Goal: Use online tool/utility: Utilize a website feature to perform a specific function

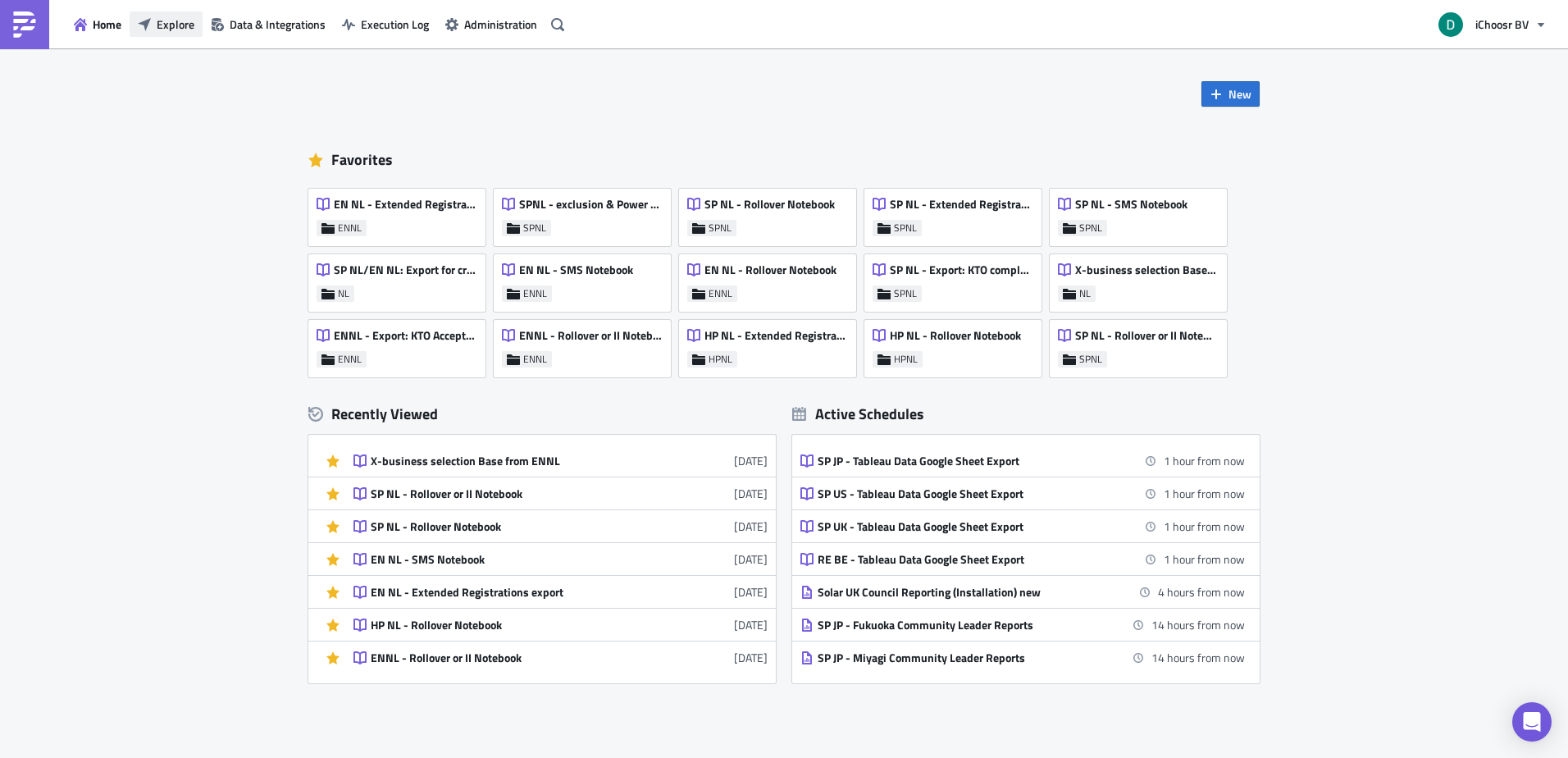
click at [172, 16] on span "Explore" at bounding box center [175, 25] width 38 height 17
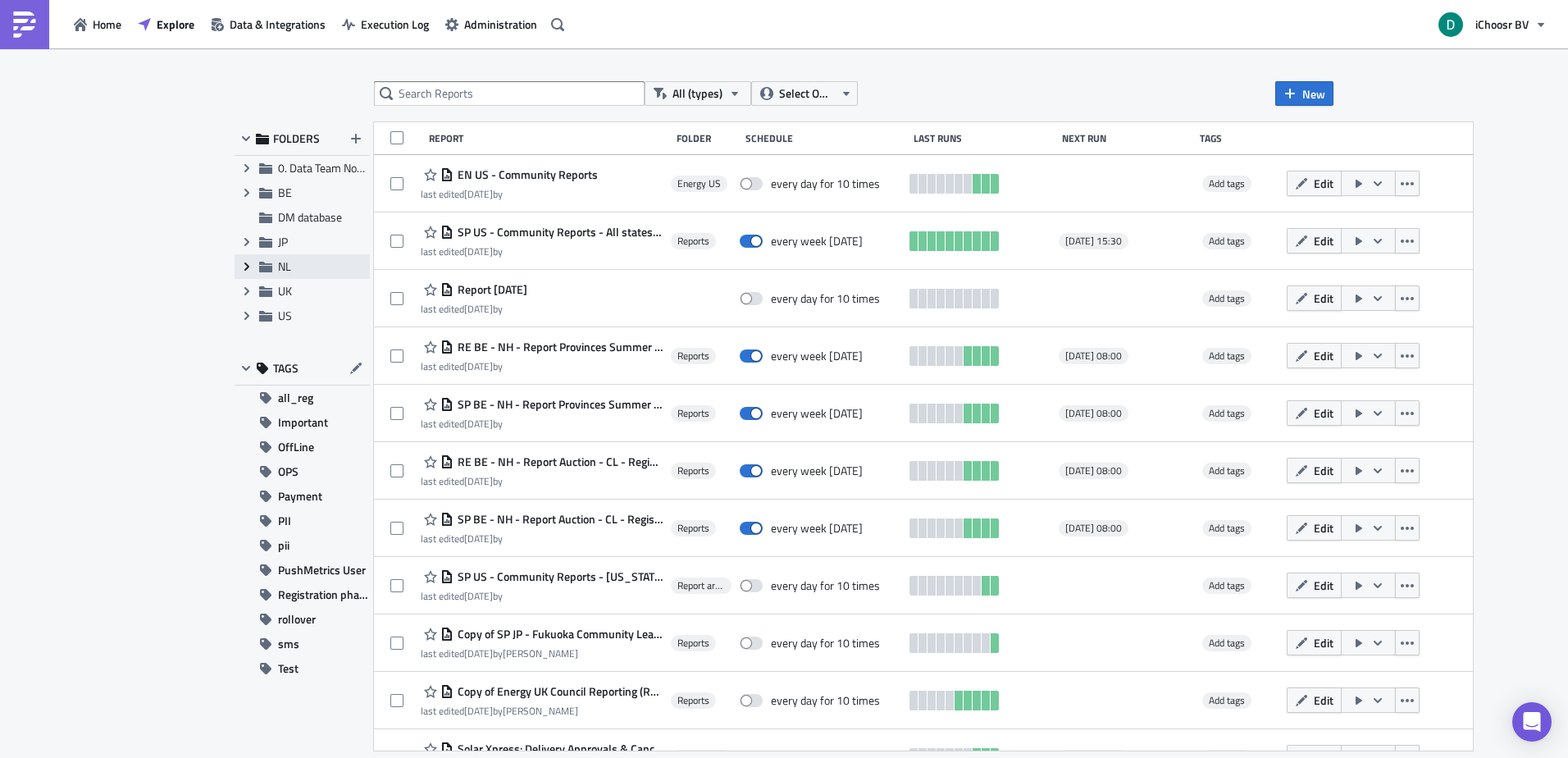
click at [237, 269] on span "Expand group" at bounding box center [247, 267] width 24 height 25
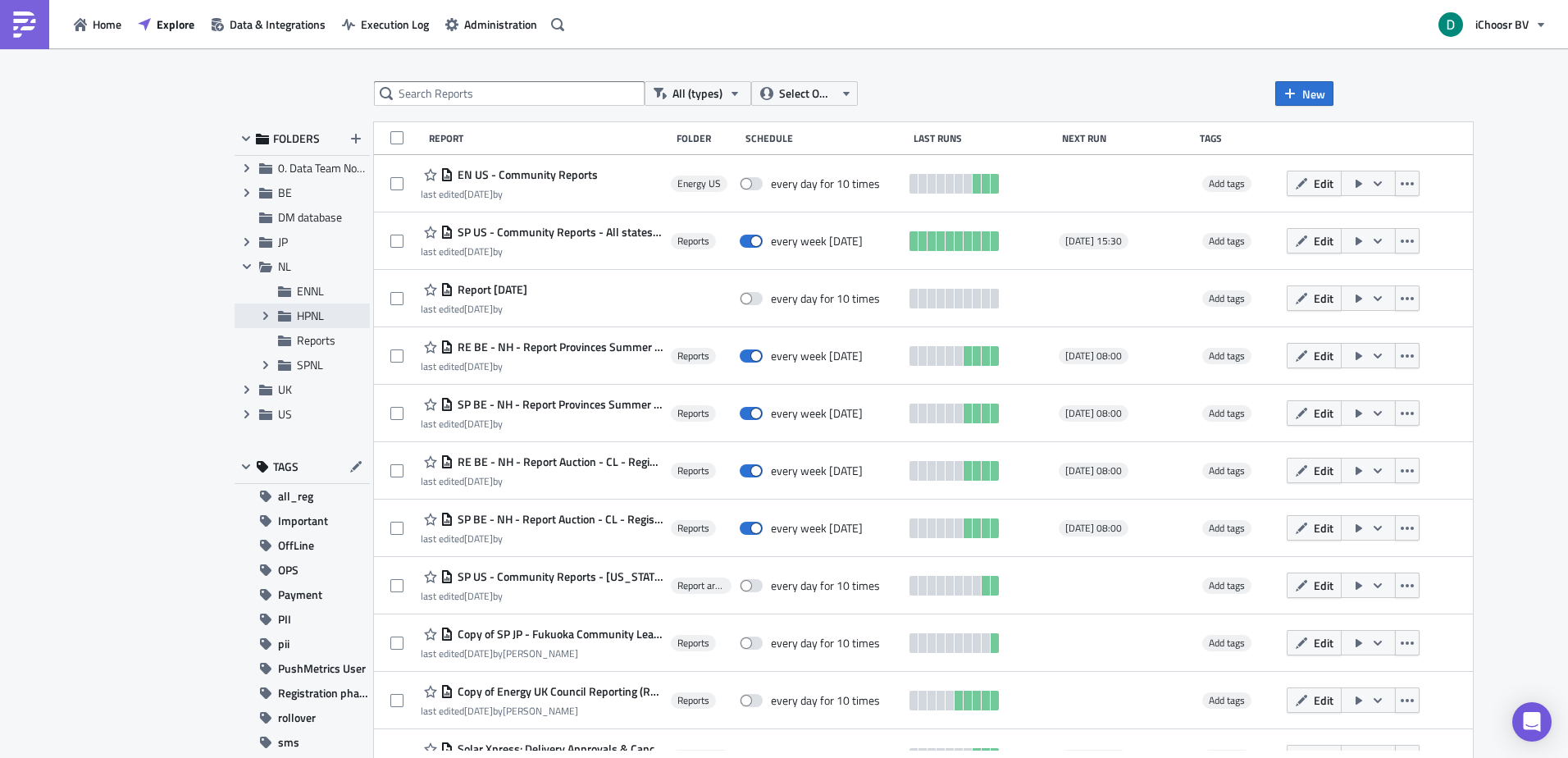
click at [321, 313] on span "HPNL" at bounding box center [331, 316] width 69 height 15
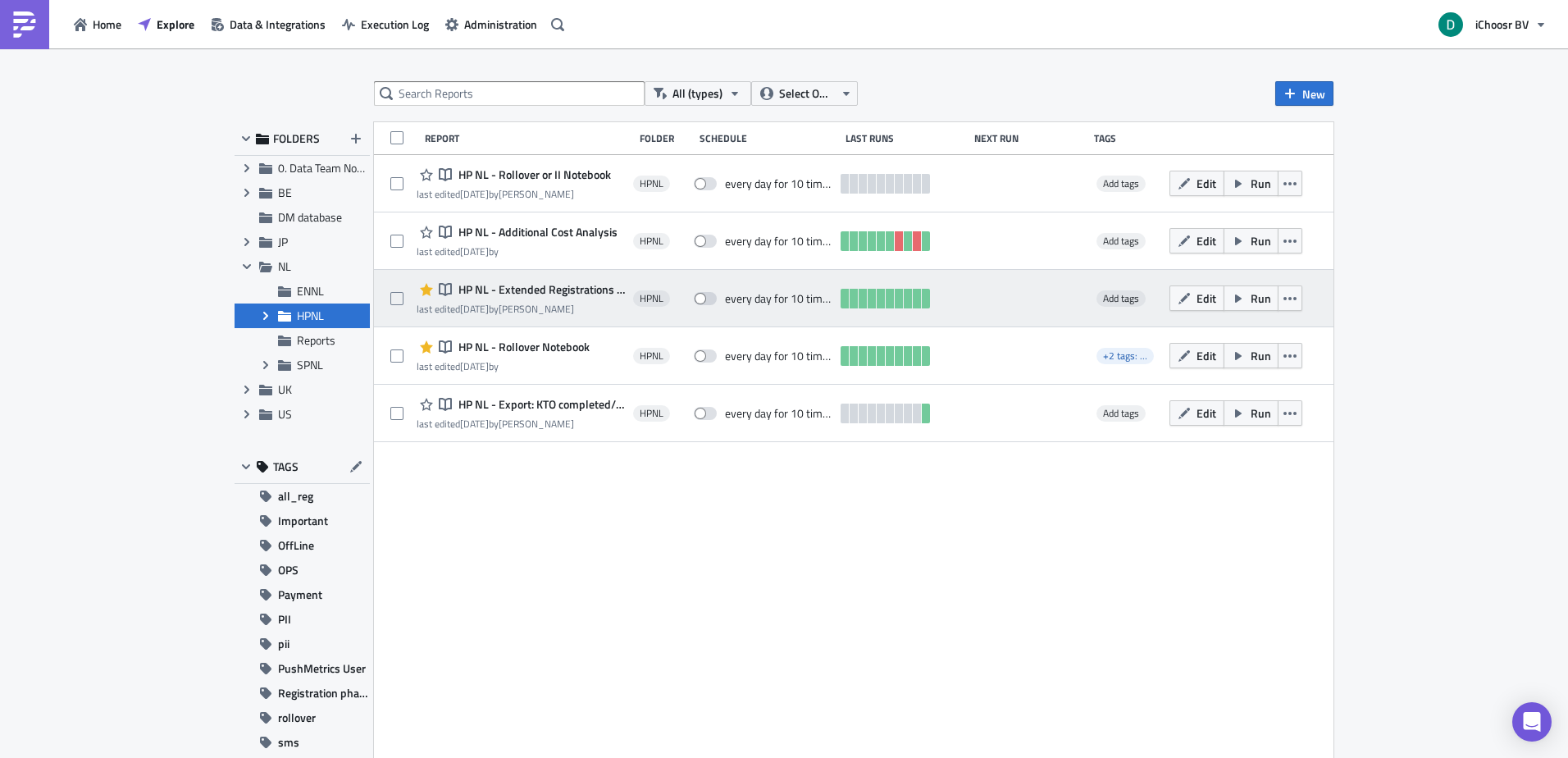
click at [535, 290] on span "HP NL - Extended Registrations export" at bounding box center [539, 289] width 171 height 15
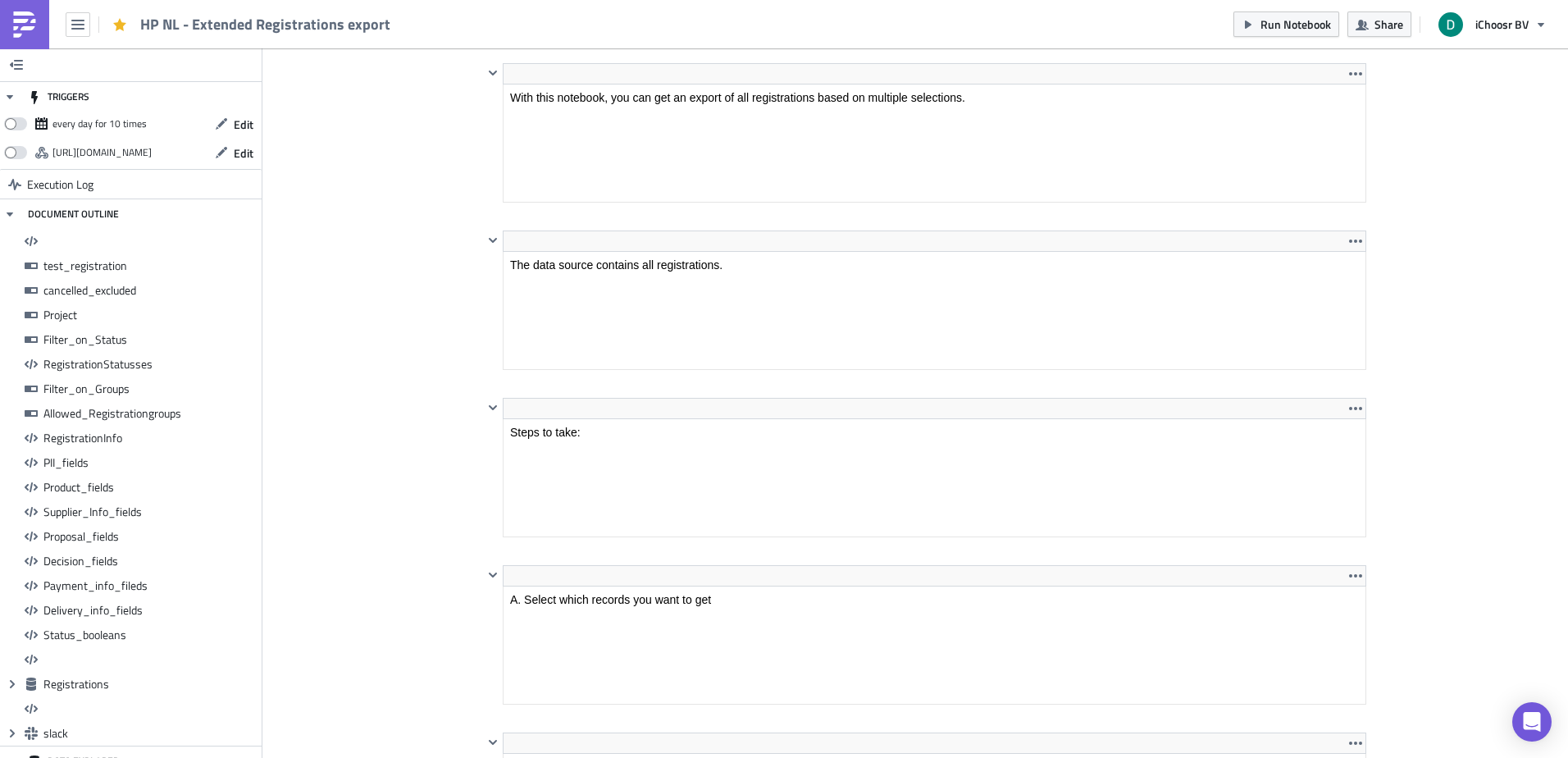
scroll to position [188, 881]
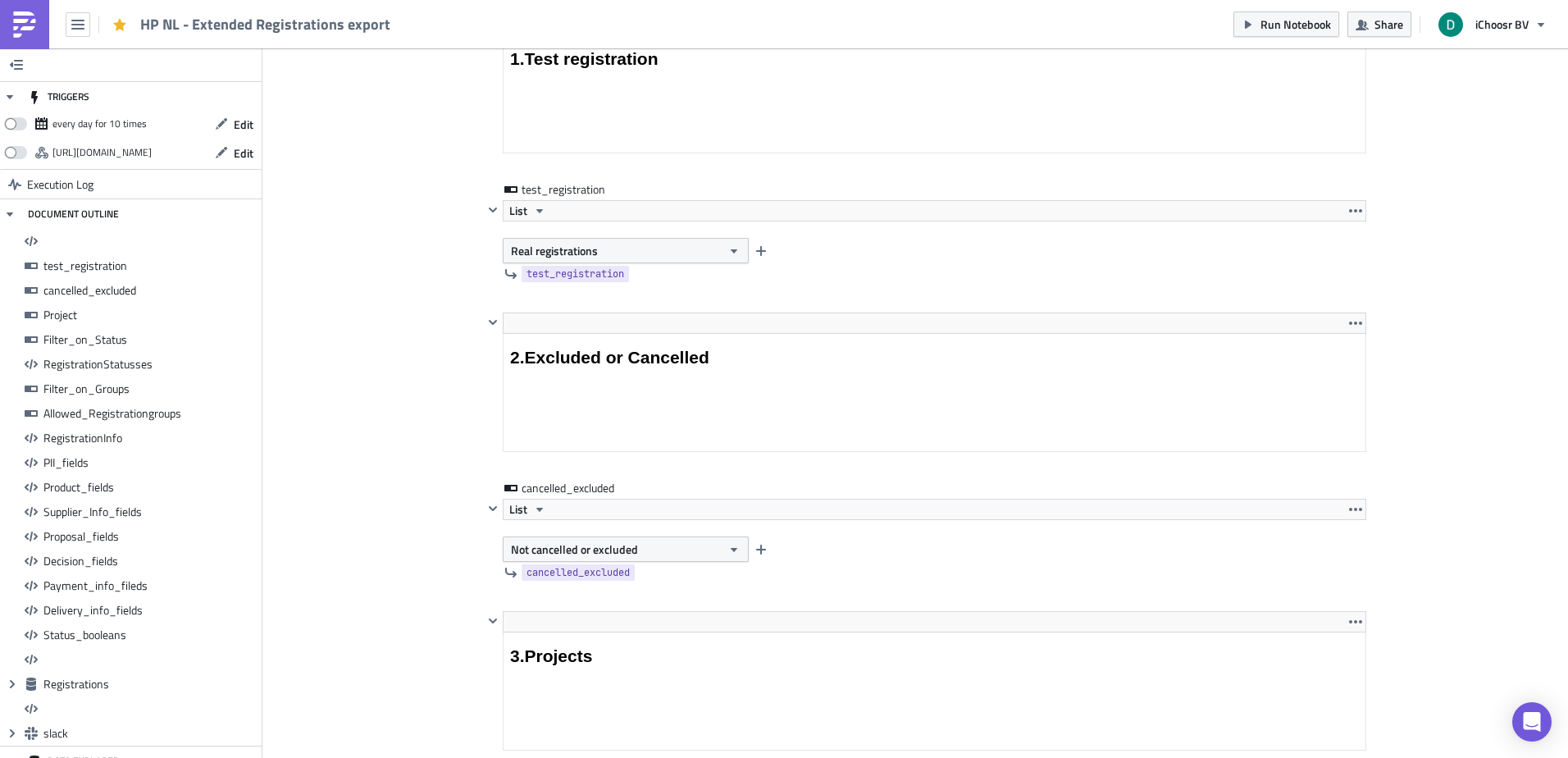
drag, startPoint x: 1437, startPoint y: 333, endPoint x: 1424, endPoint y: 166, distance: 167.5
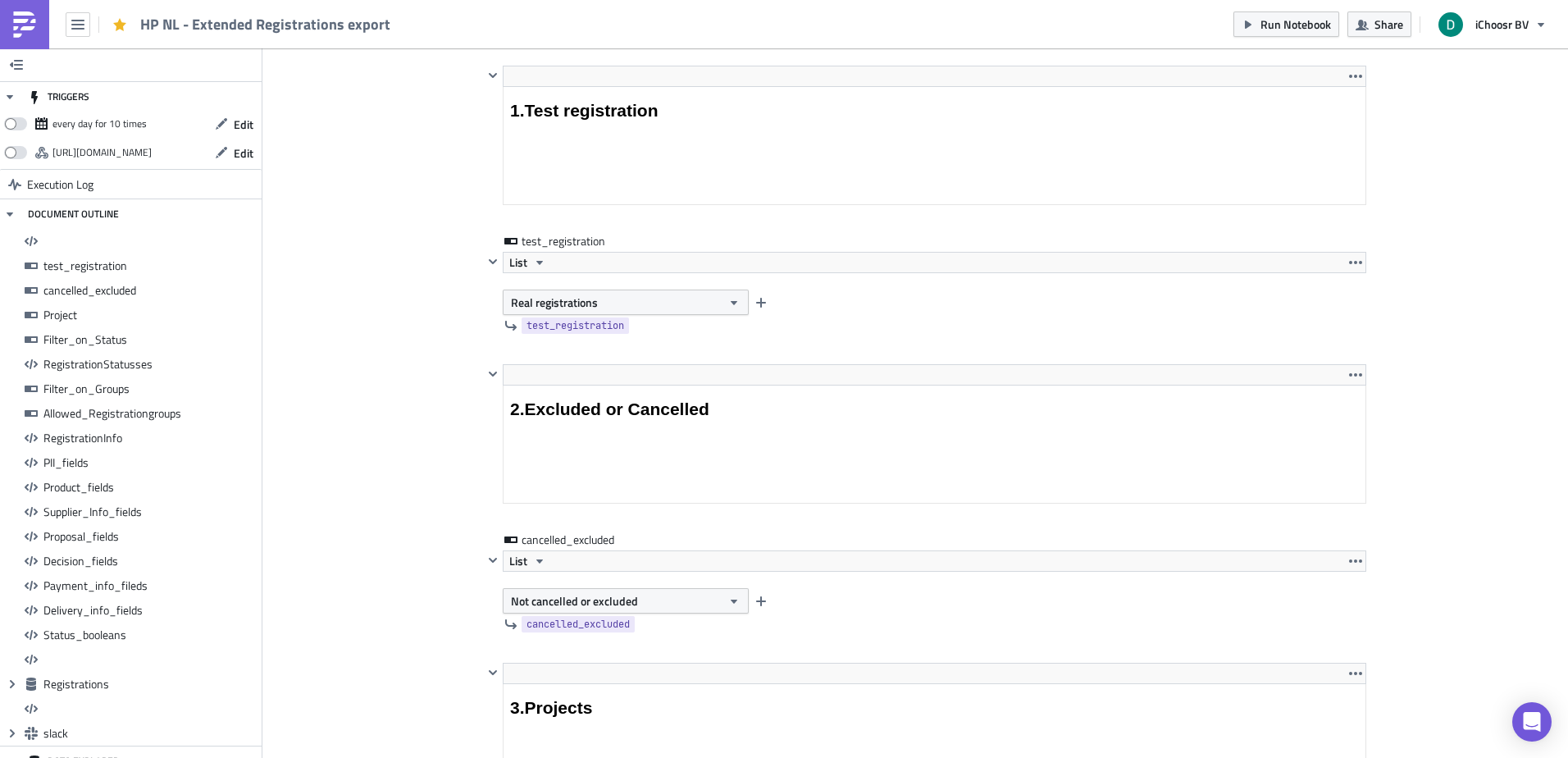
scroll to position [2216, 0]
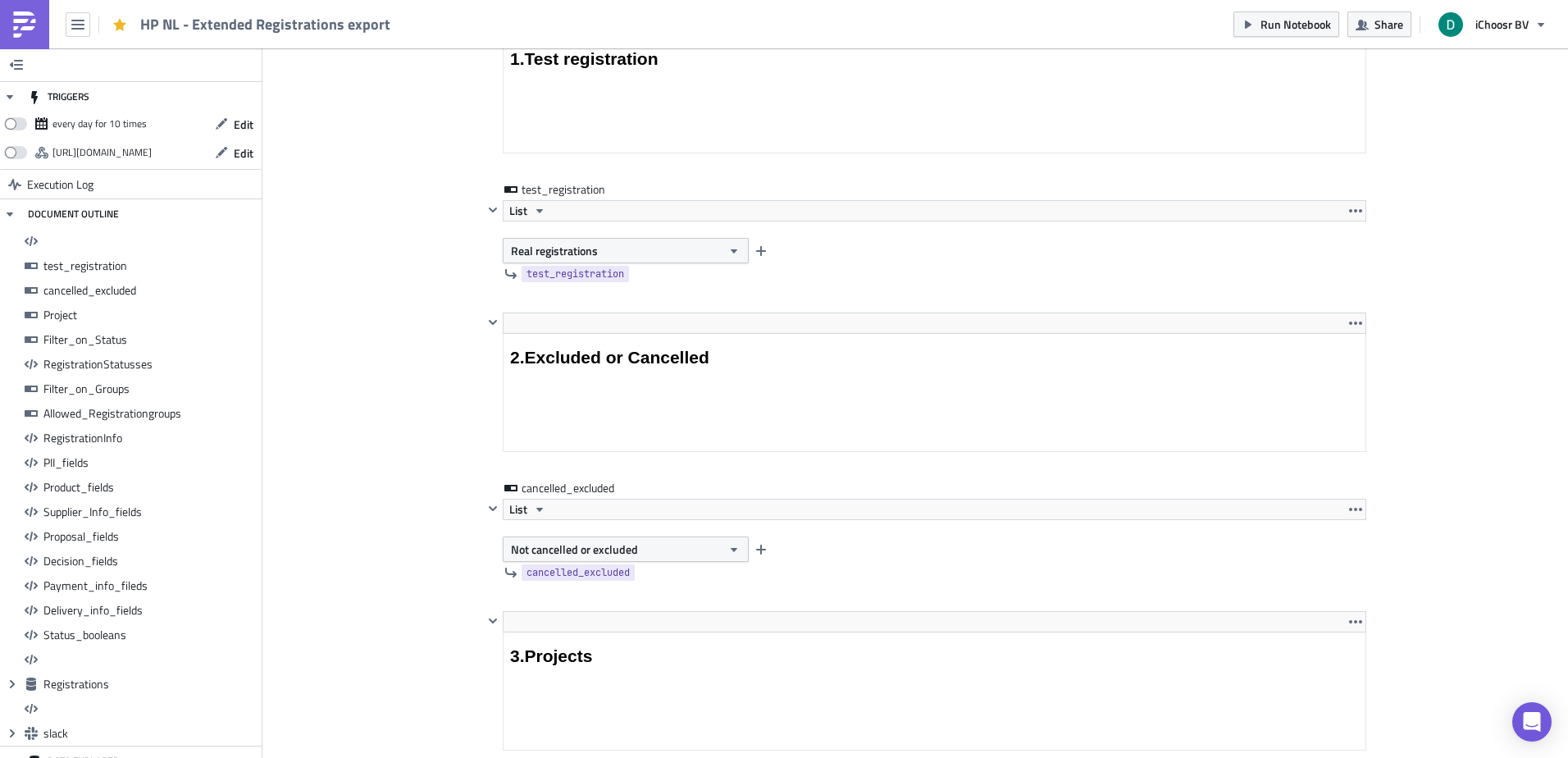
drag, startPoint x: 1424, startPoint y: 148, endPoint x: 1424, endPoint y: 190, distance: 42.0
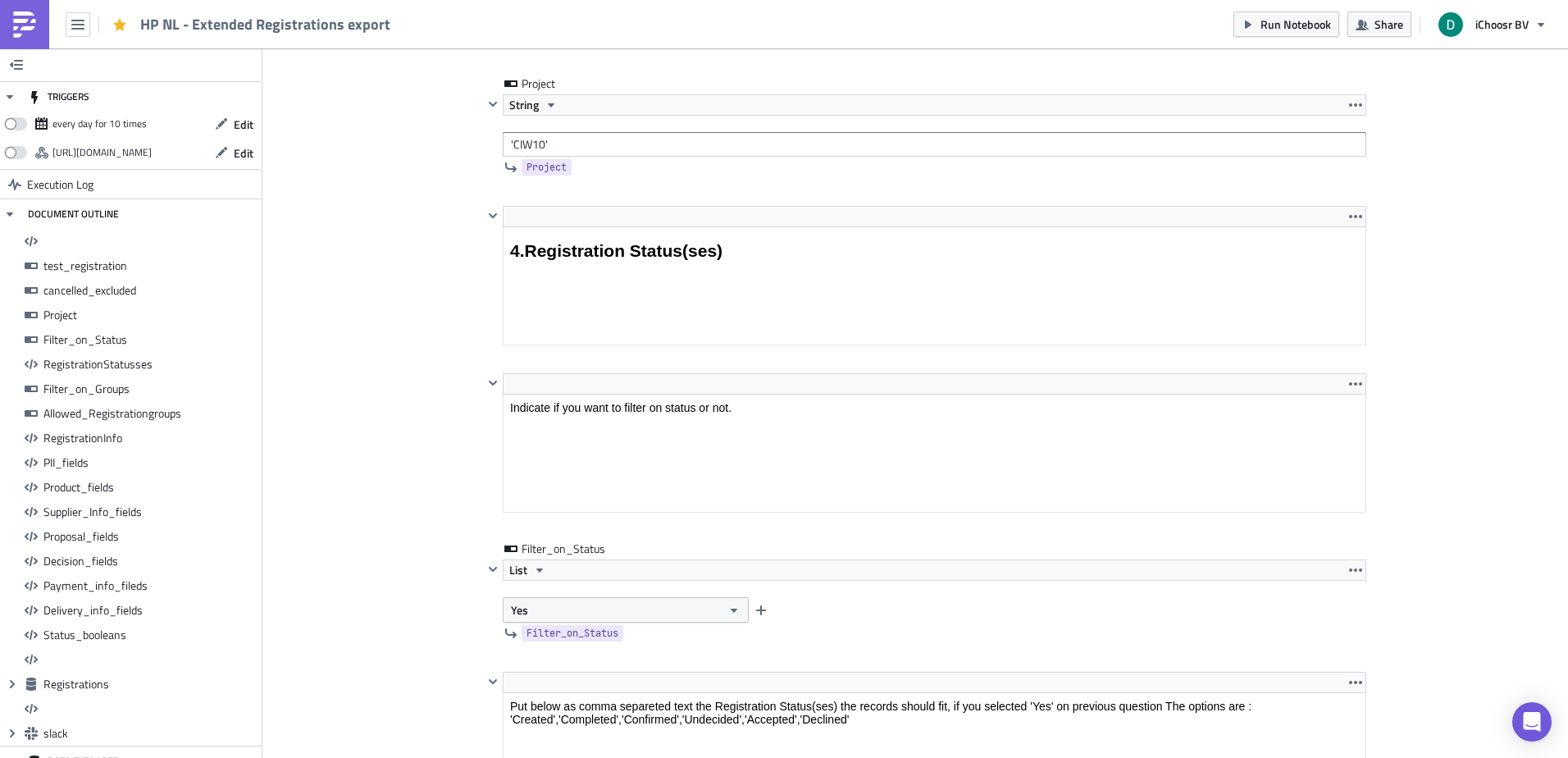
scroll to position [3695, 0]
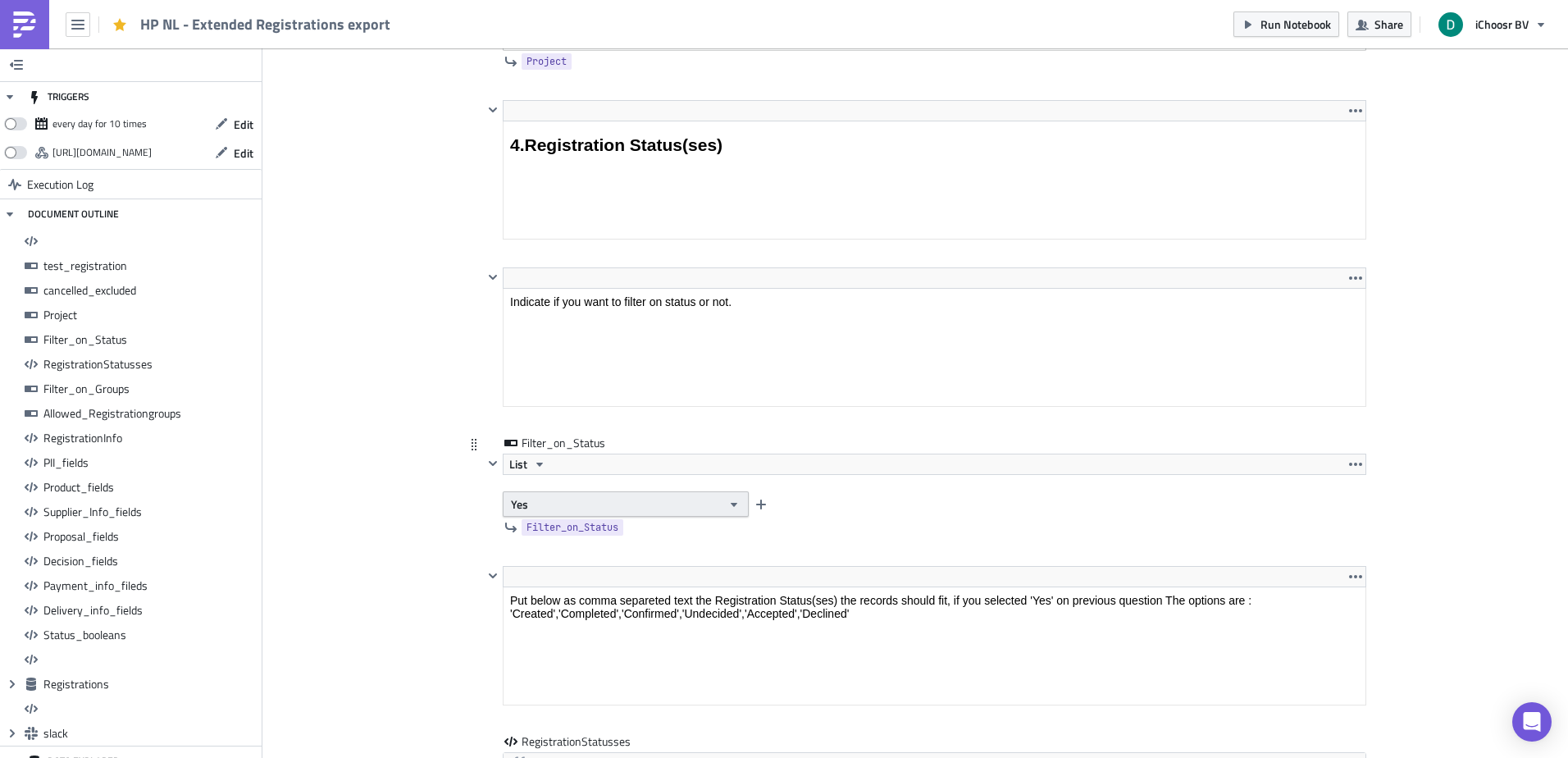
click at [708, 510] on button "Yes" at bounding box center [626, 503] width 246 height 25
click at [617, 552] on div "No" at bounding box center [575, 557] width 136 height 16
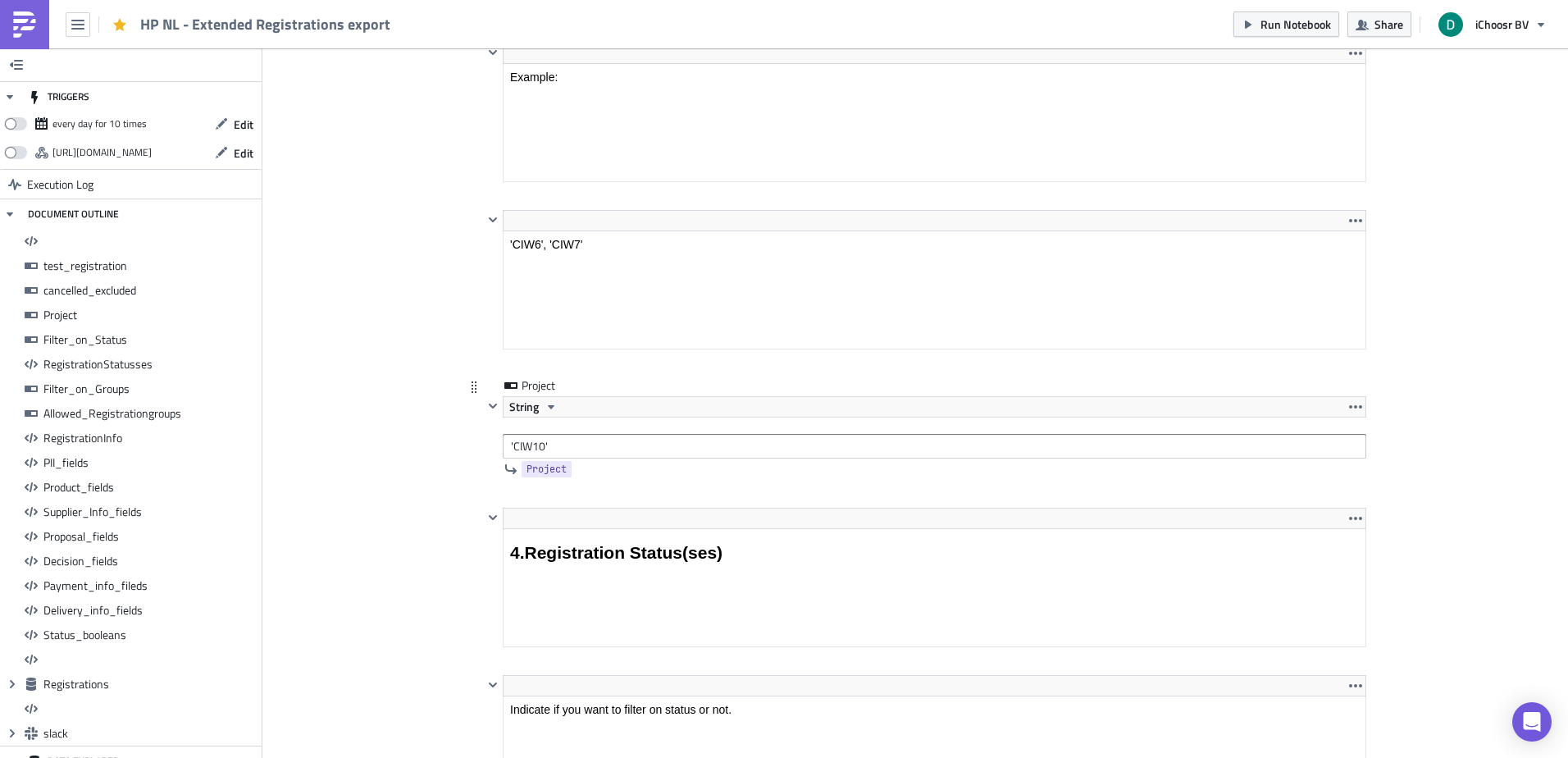
scroll to position [3246, 0]
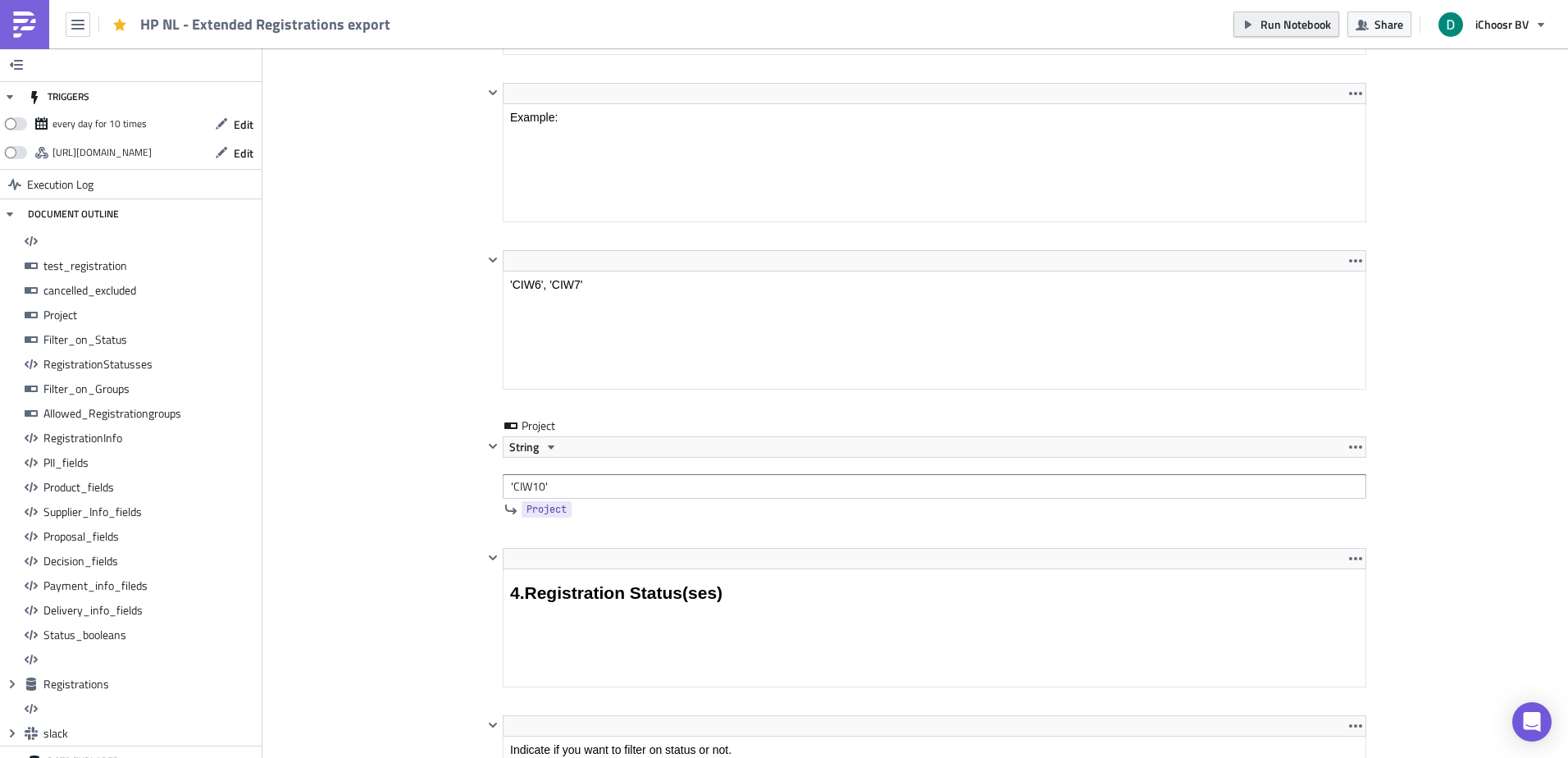
click at [1259, 23] on button "Run Notebook" at bounding box center [1286, 24] width 106 height 25
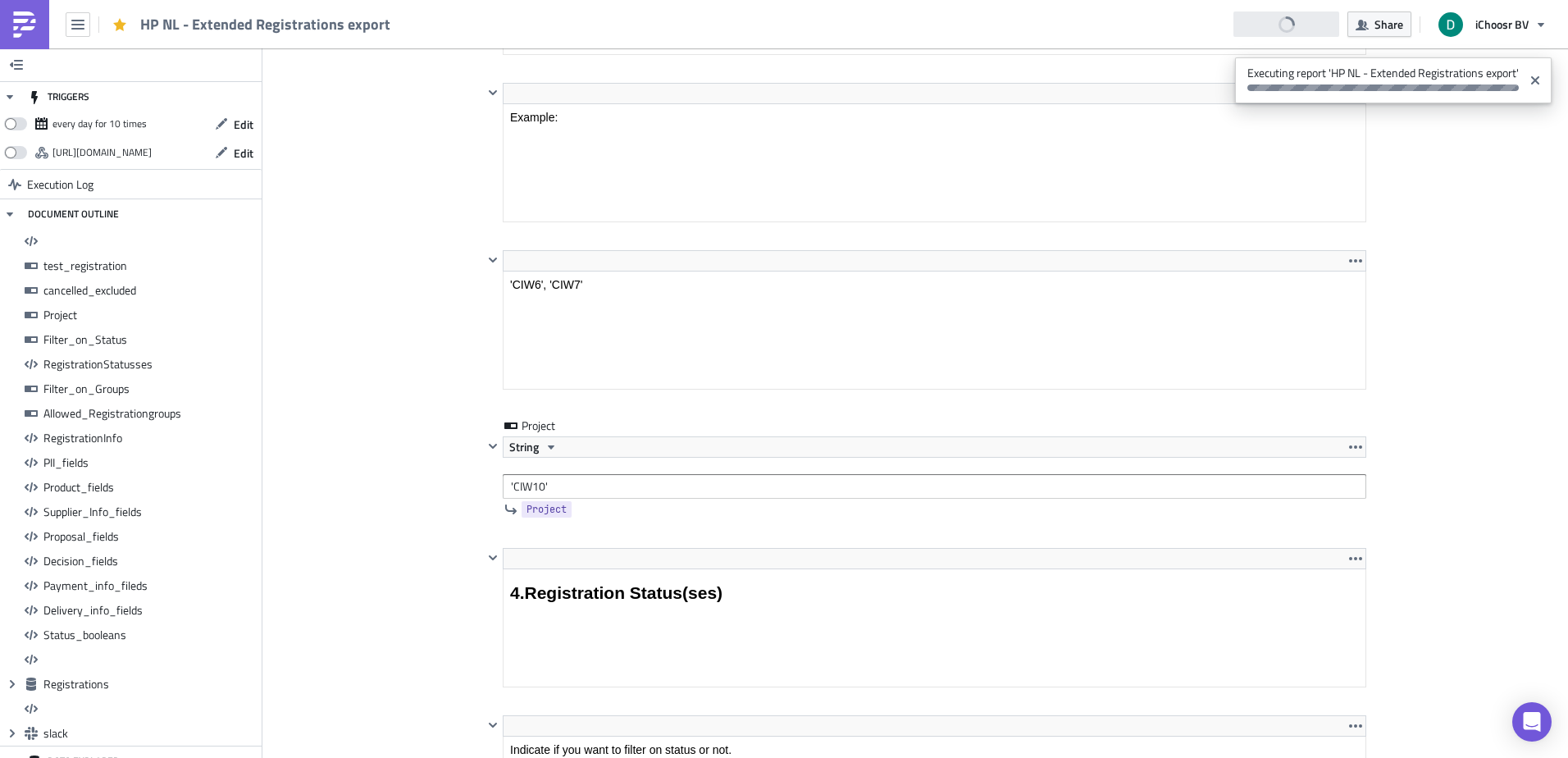
drag, startPoint x: 1481, startPoint y: 183, endPoint x: 1447, endPoint y: 170, distance: 36.4
drag, startPoint x: 1385, startPoint y: 505, endPoint x: 1421, endPoint y: 580, distance: 83.2
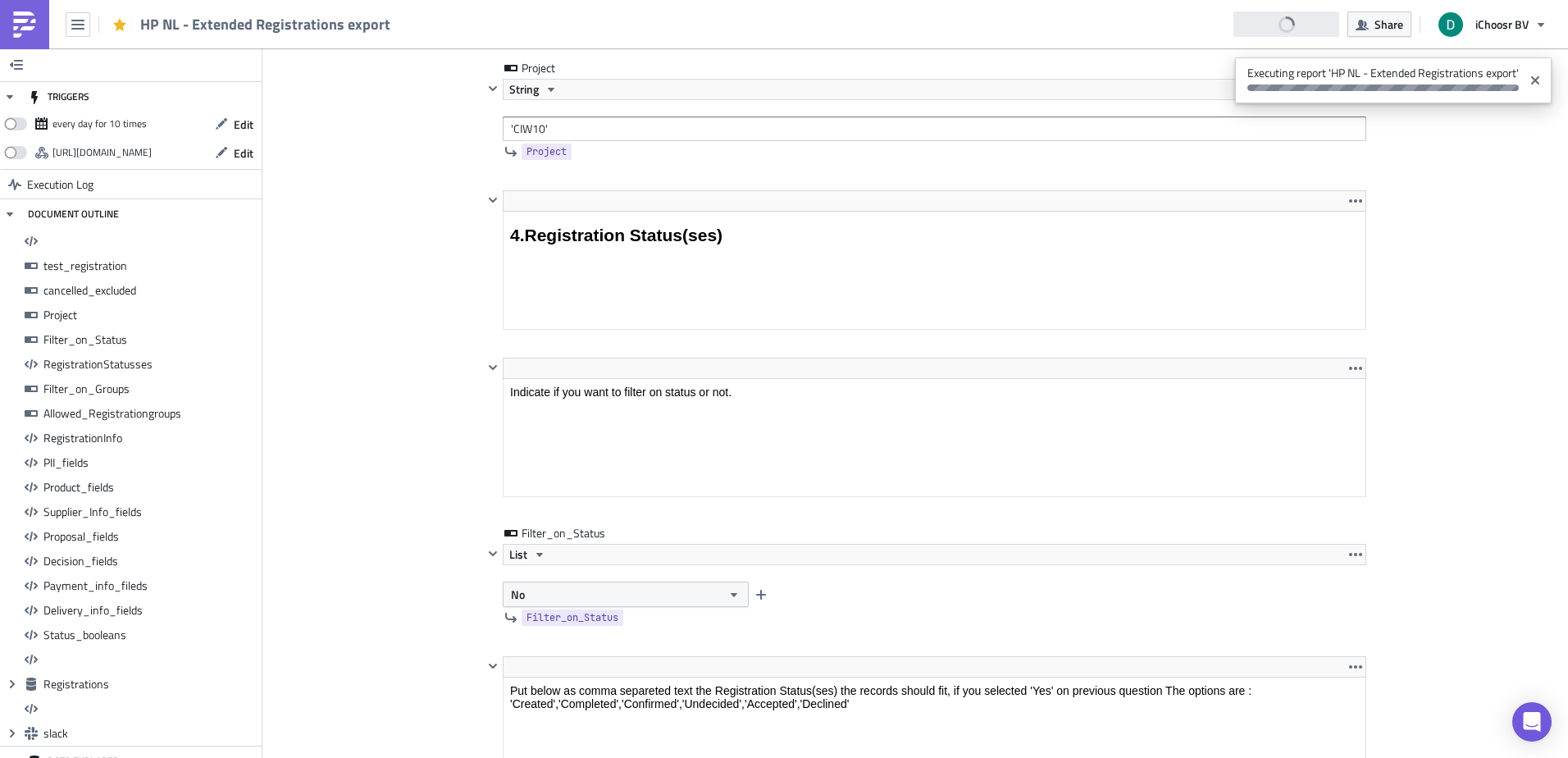
scroll to position [3639, 0]
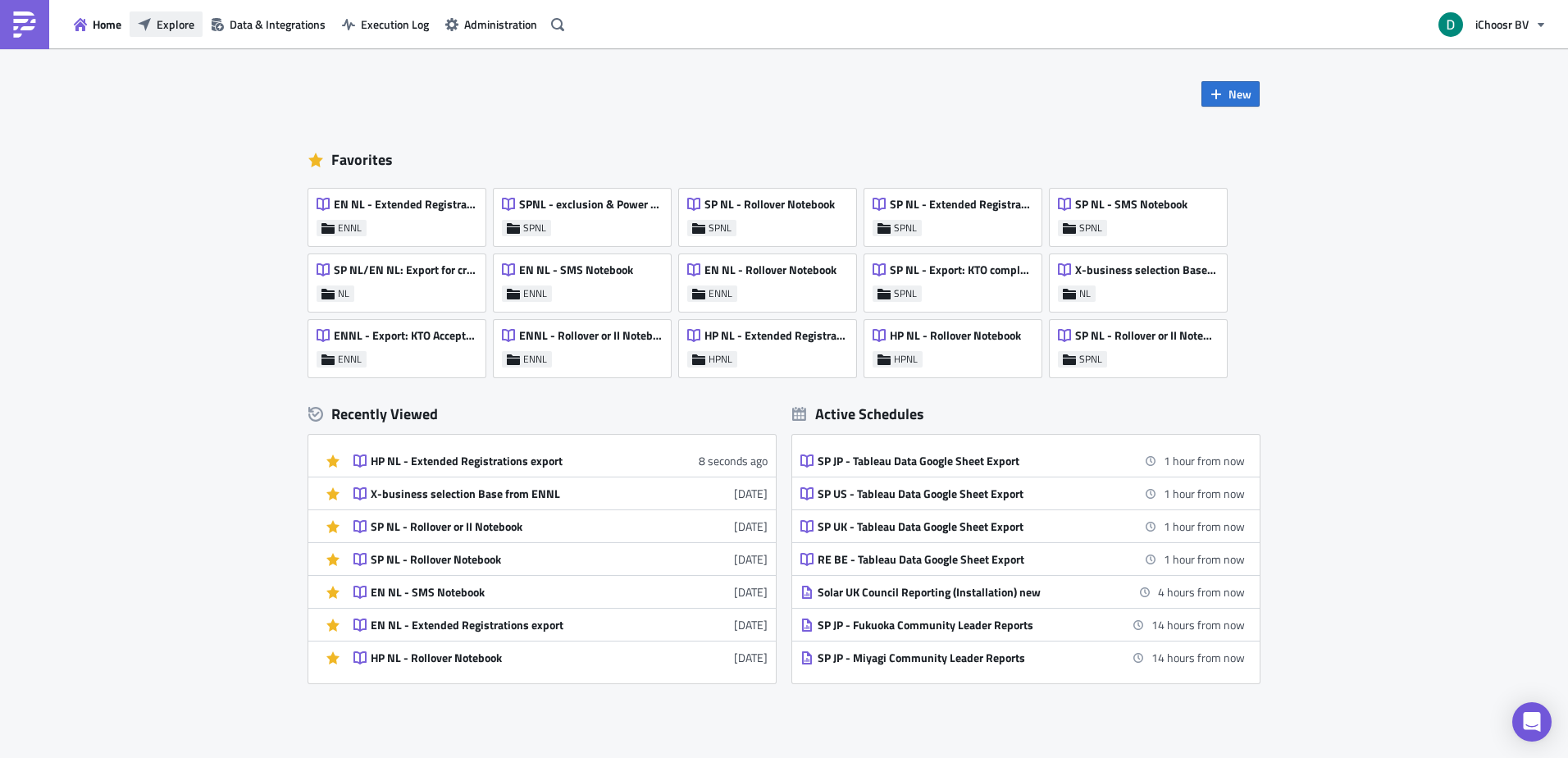
click at [174, 28] on span "Explore" at bounding box center [175, 25] width 38 height 17
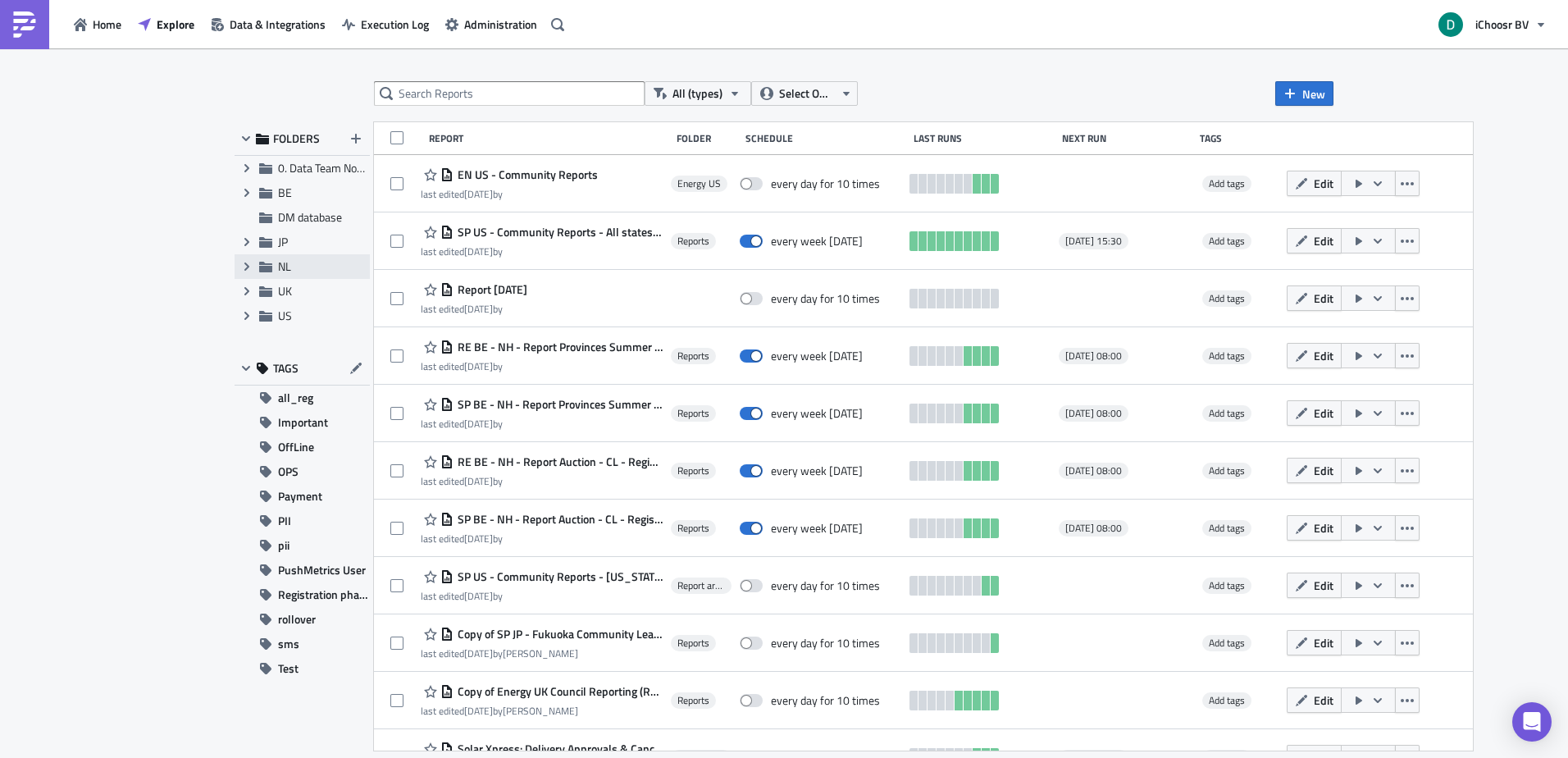
click at [275, 256] on div "Expand group NL" at bounding box center [302, 267] width 136 height 25
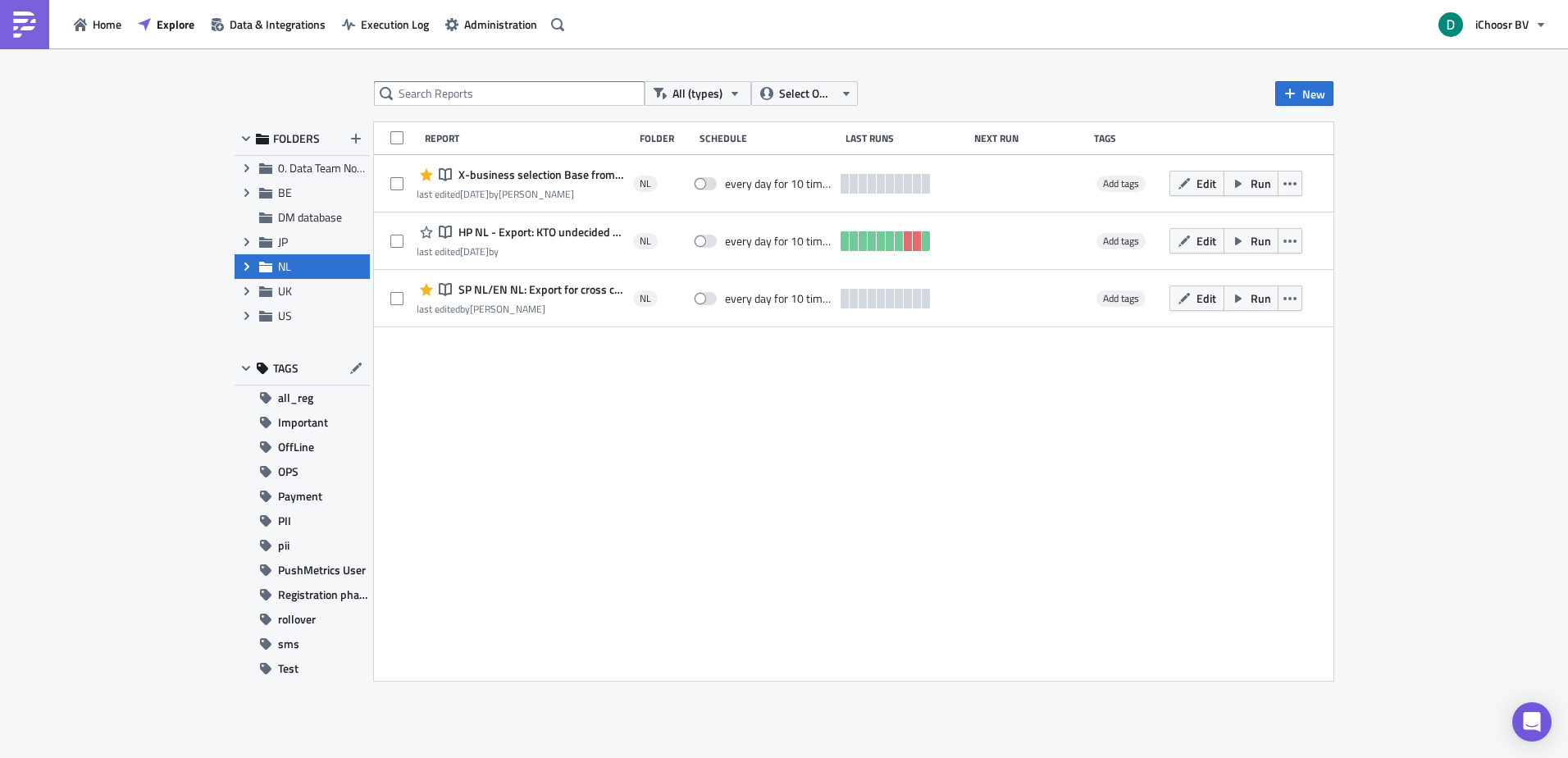
click at [247, 256] on span "Expand group" at bounding box center [247, 267] width 24 height 25
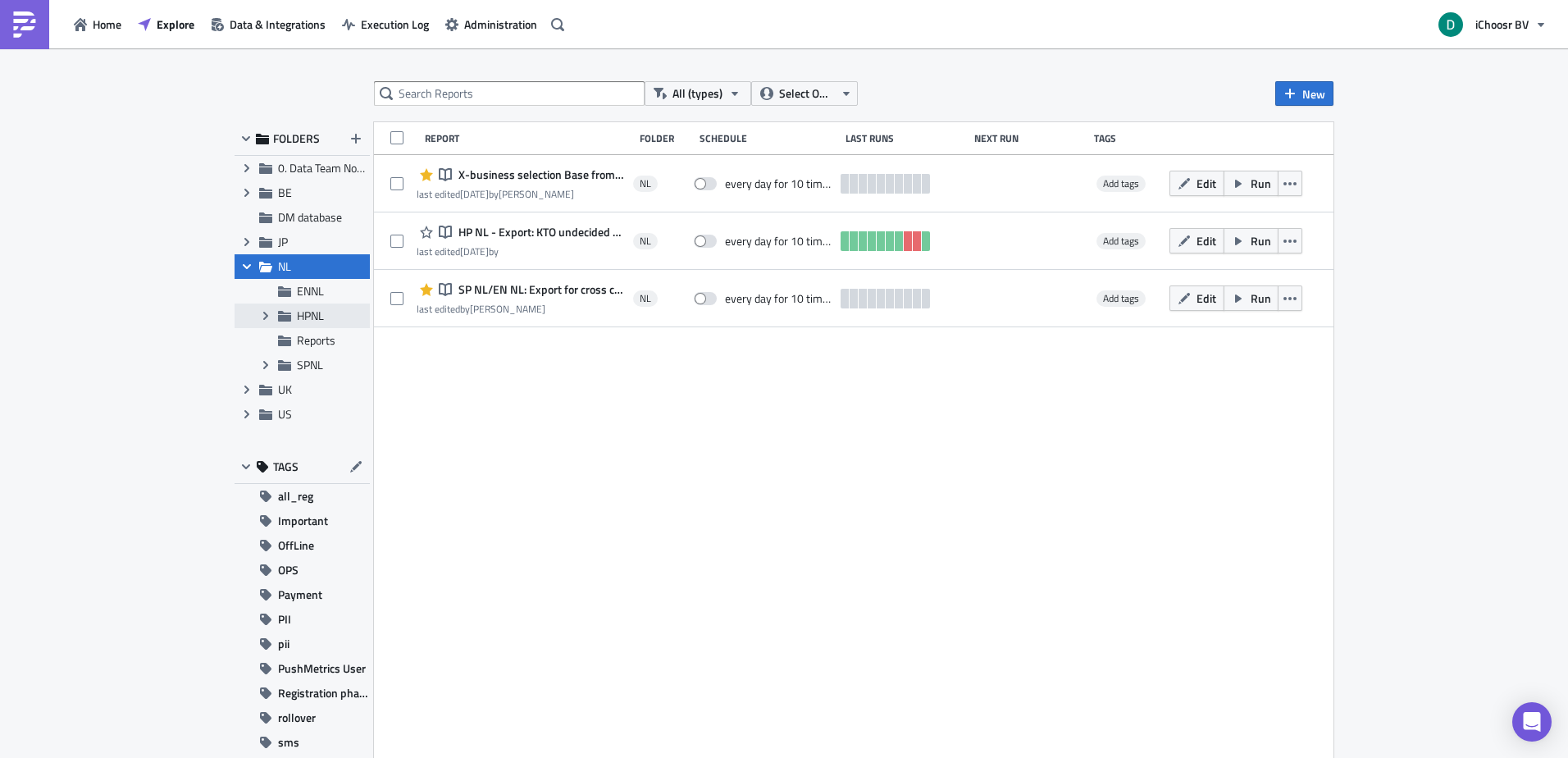
click at [314, 307] on div "Expand group HPNL" at bounding box center [302, 316] width 136 height 25
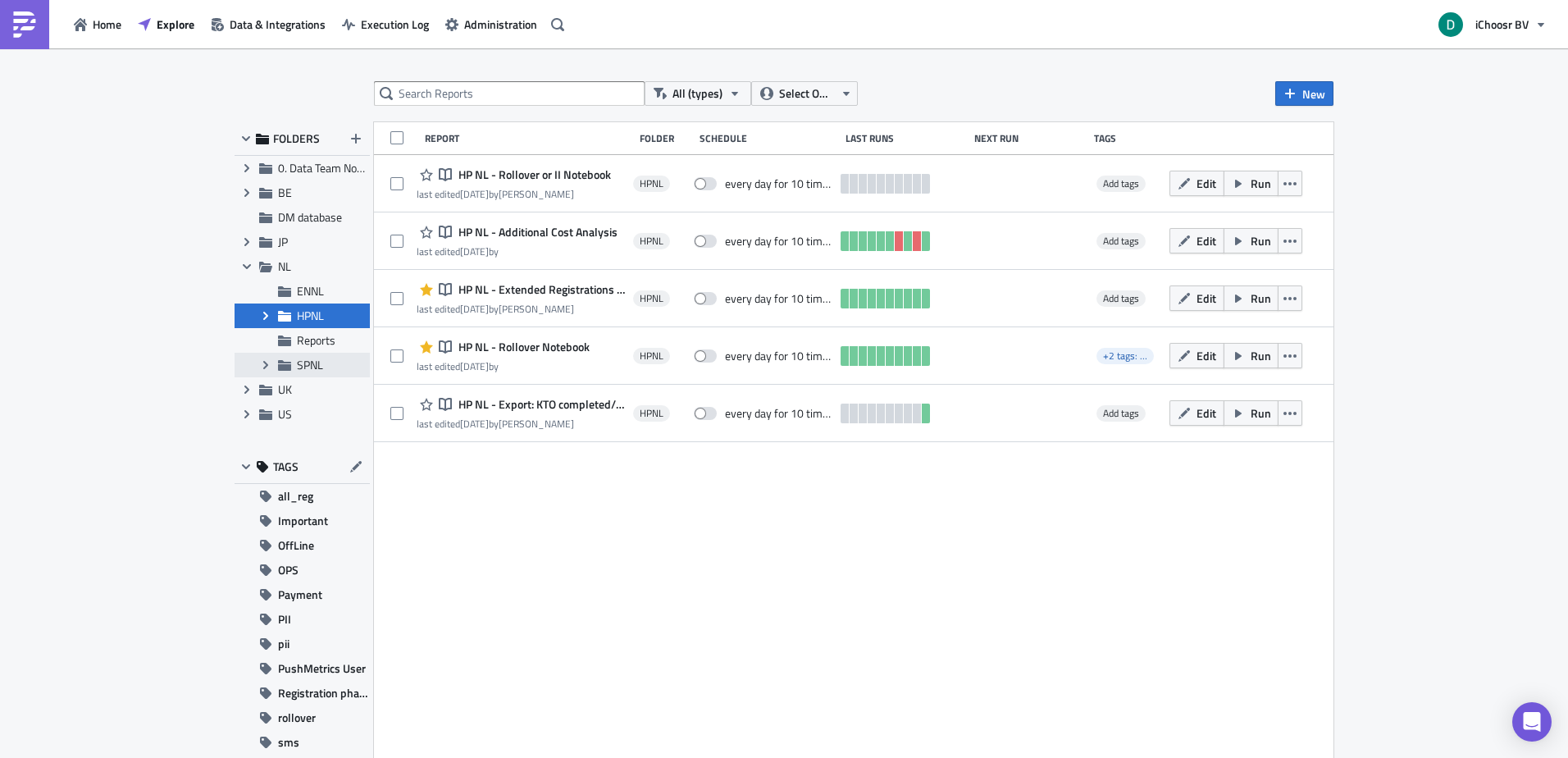
click at [311, 355] on div "Expand group SPNL" at bounding box center [302, 365] width 136 height 25
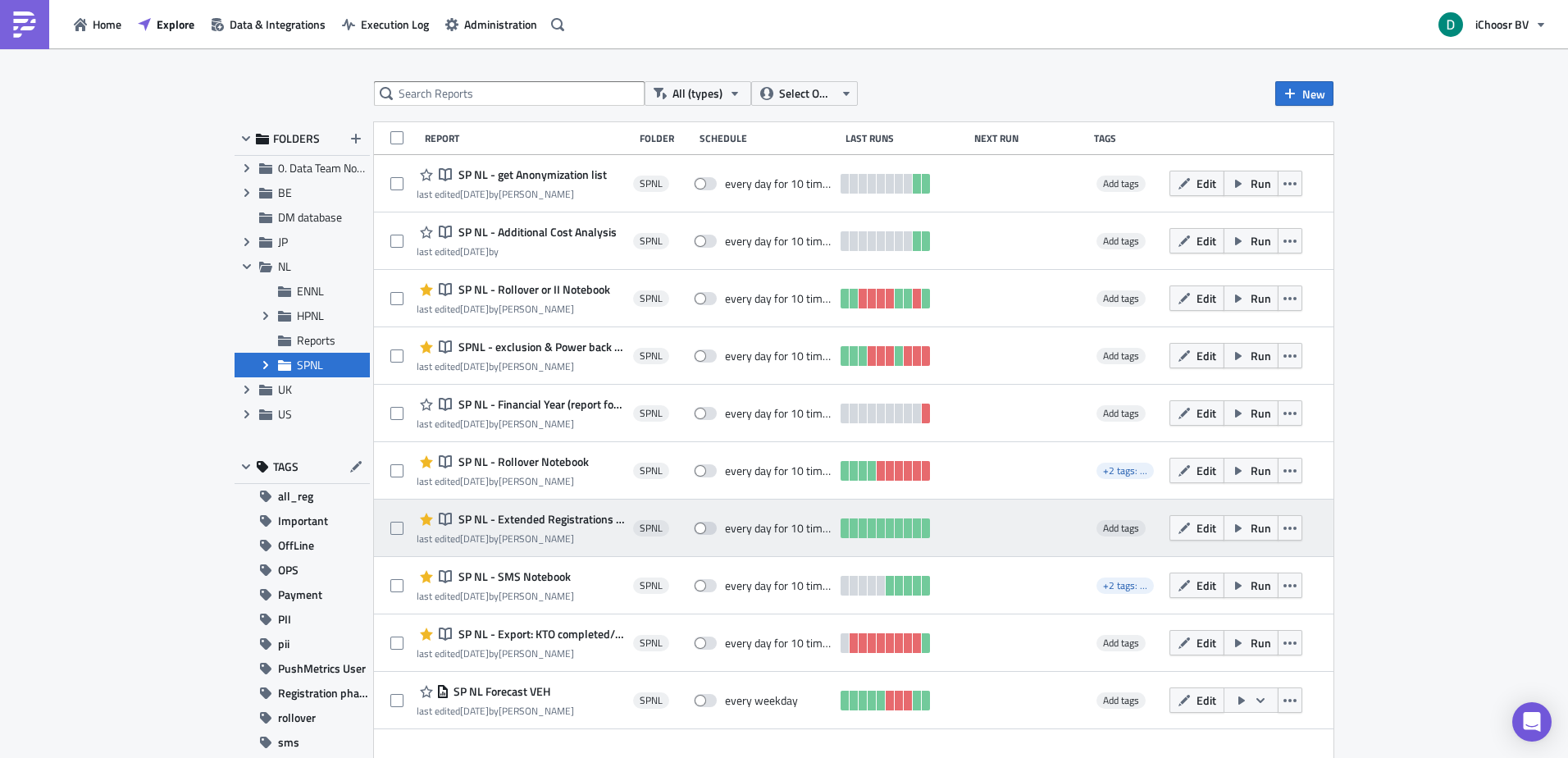
click at [522, 516] on span "SP NL - Extended Registrations export" at bounding box center [539, 519] width 171 height 15
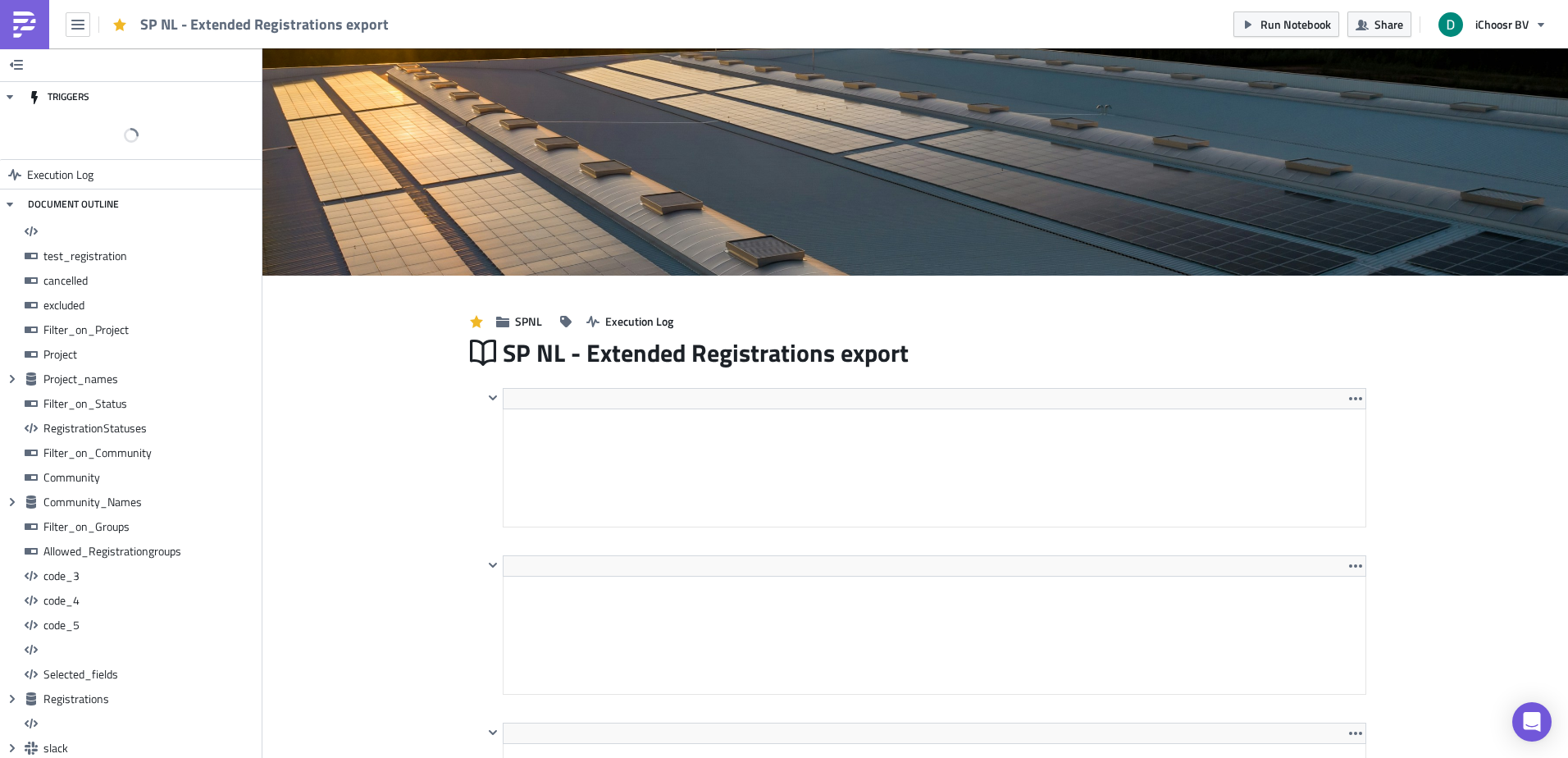
drag, startPoint x: 325, startPoint y: 364, endPoint x: 310, endPoint y: 487, distance: 123.9
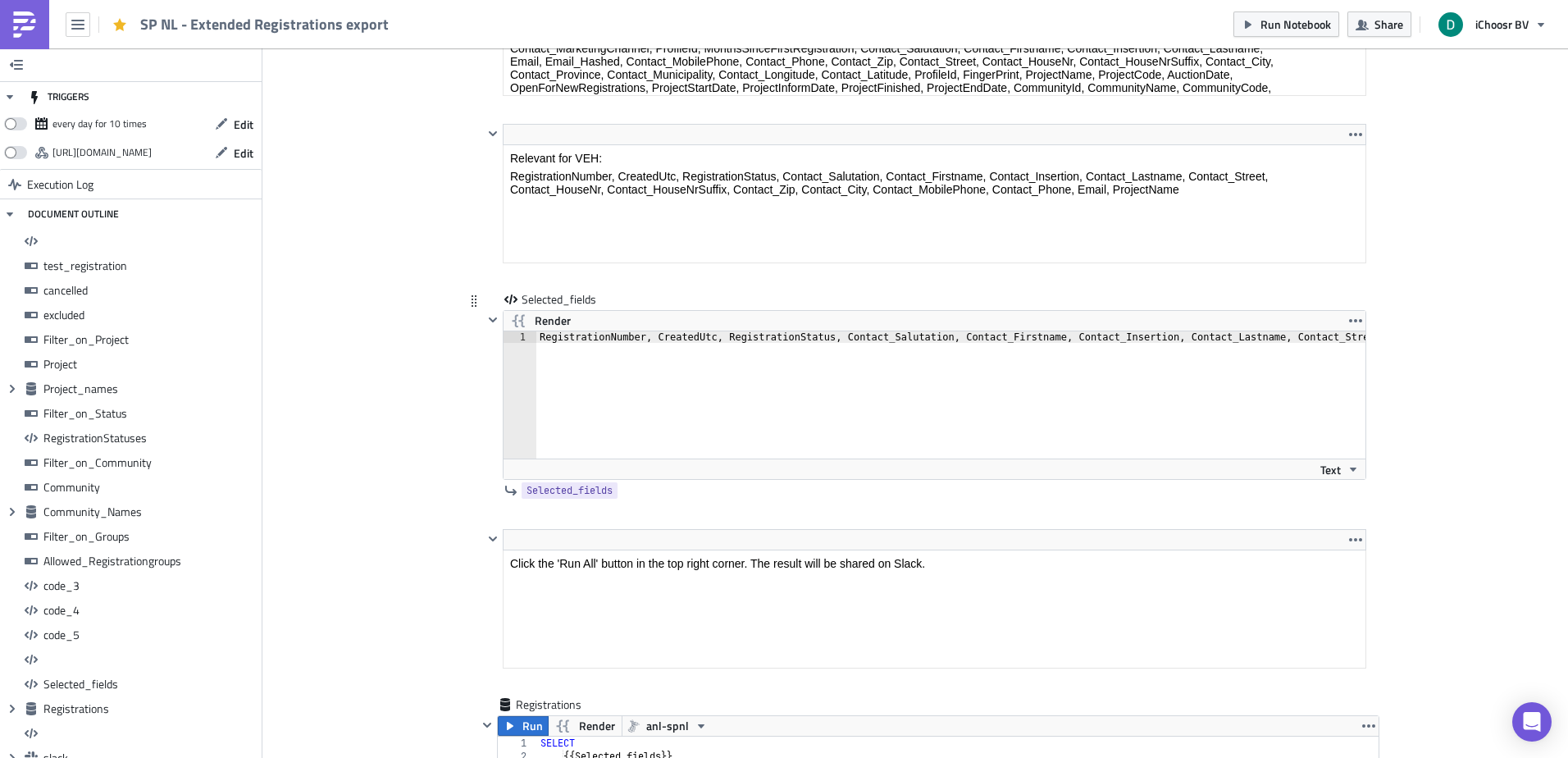
type textarea "RegistrationNumber, CreatedUtc, RegistrationStatus, Contact_Salutation, Contact…"
click at [639, 381] on div "RegistrationNumber, CreatedUtc, RegistrationStatus, Contact_Salutation, Contact…" at bounding box center [1256, 401] width 1440 height 138
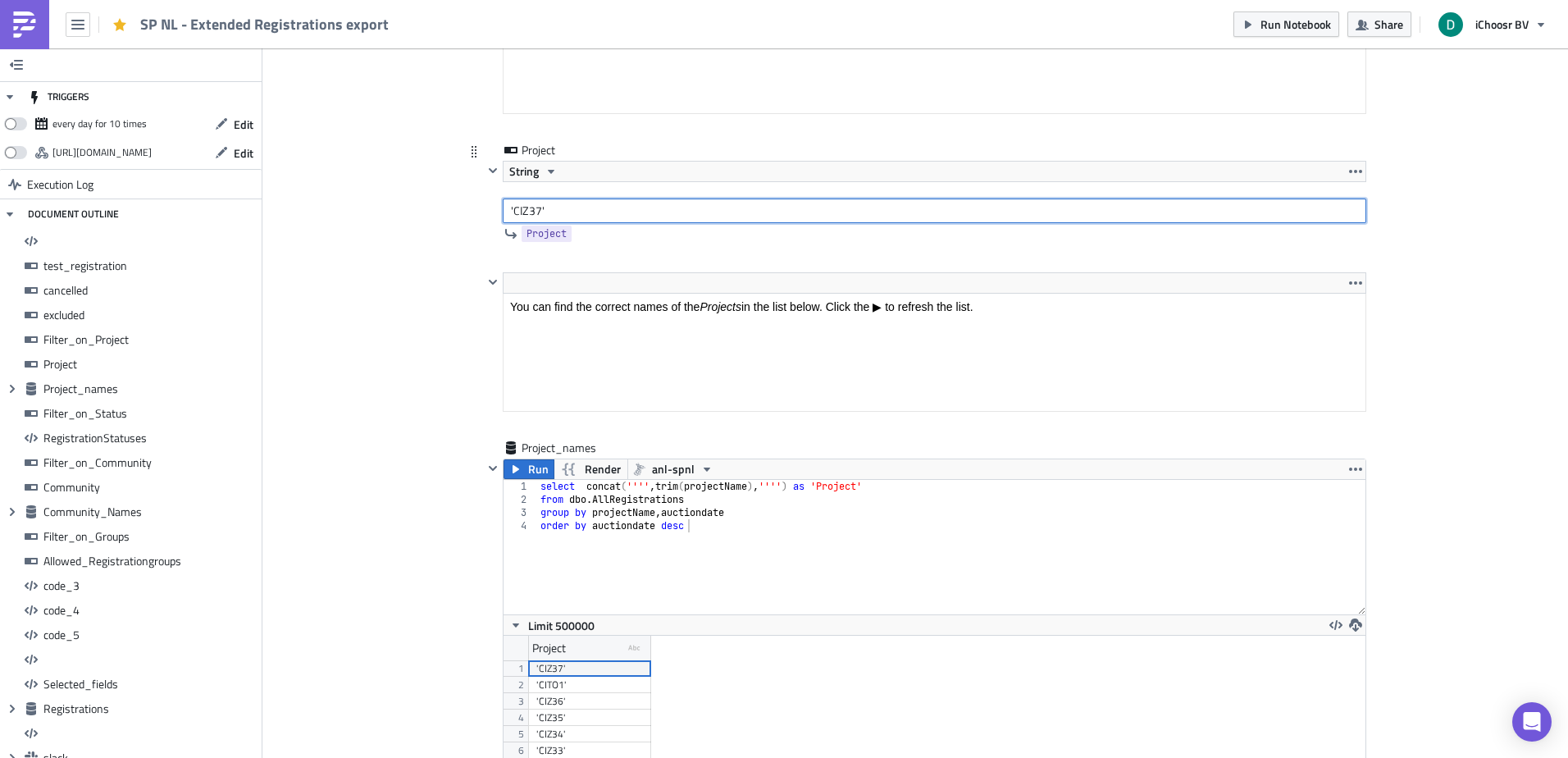
click at [526, 207] on input "'CIZ37'" at bounding box center [935, 211] width 864 height 25
type input "'CITO1'"
click at [466, 402] on div "<p>You can find the correct names of the <em>Projects </em>in the list below. C…" at bounding box center [915, 356] width 902 height 168
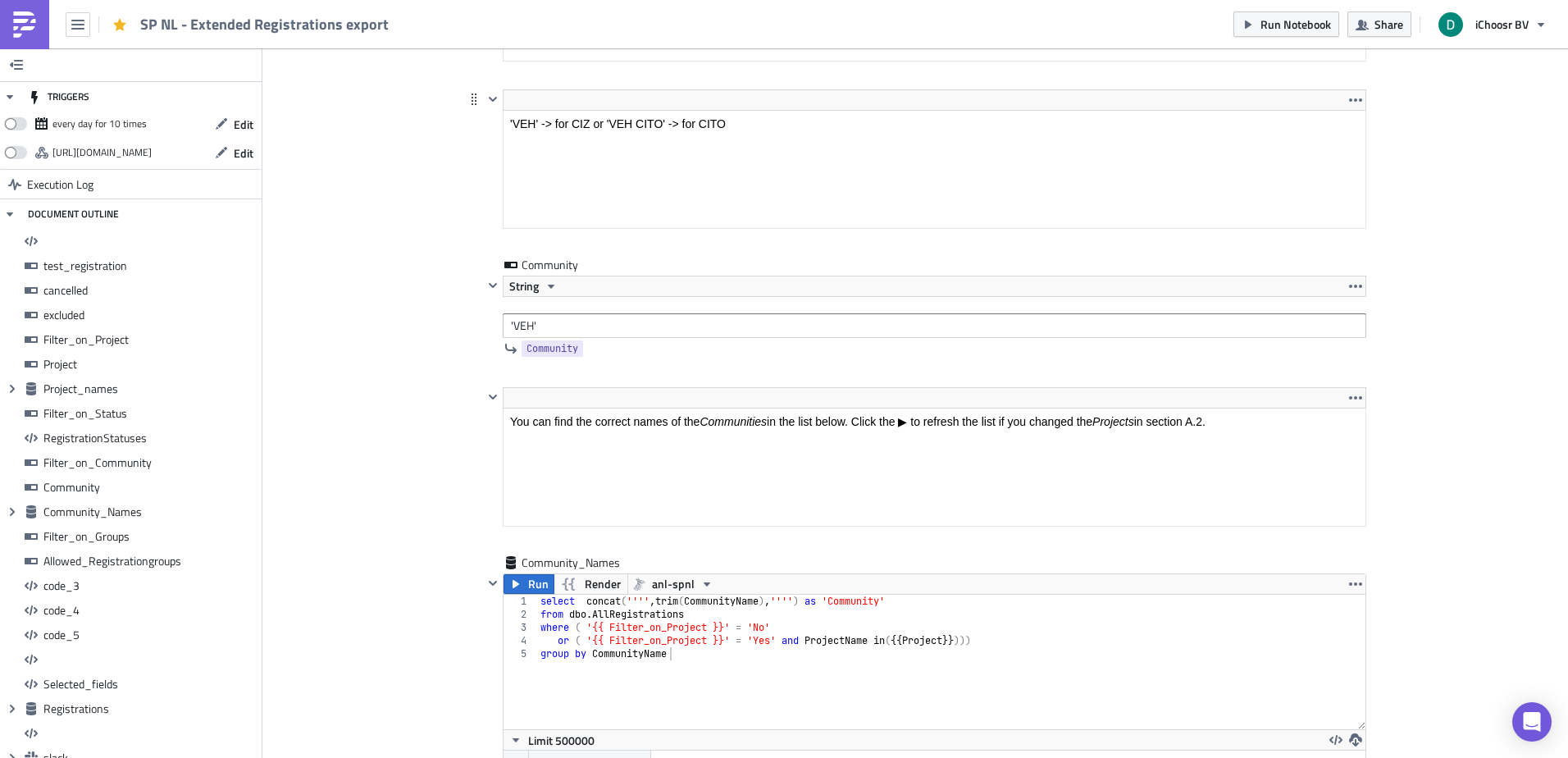
drag, startPoint x: 633, startPoint y: 121, endPoint x: 1130, endPoint y: 241, distance: 511.3
click at [633, 111] on html "'VEH' -> for CIZ or 'VEH CITO' -> for CITO" at bounding box center [934, 124] width 862 height 26
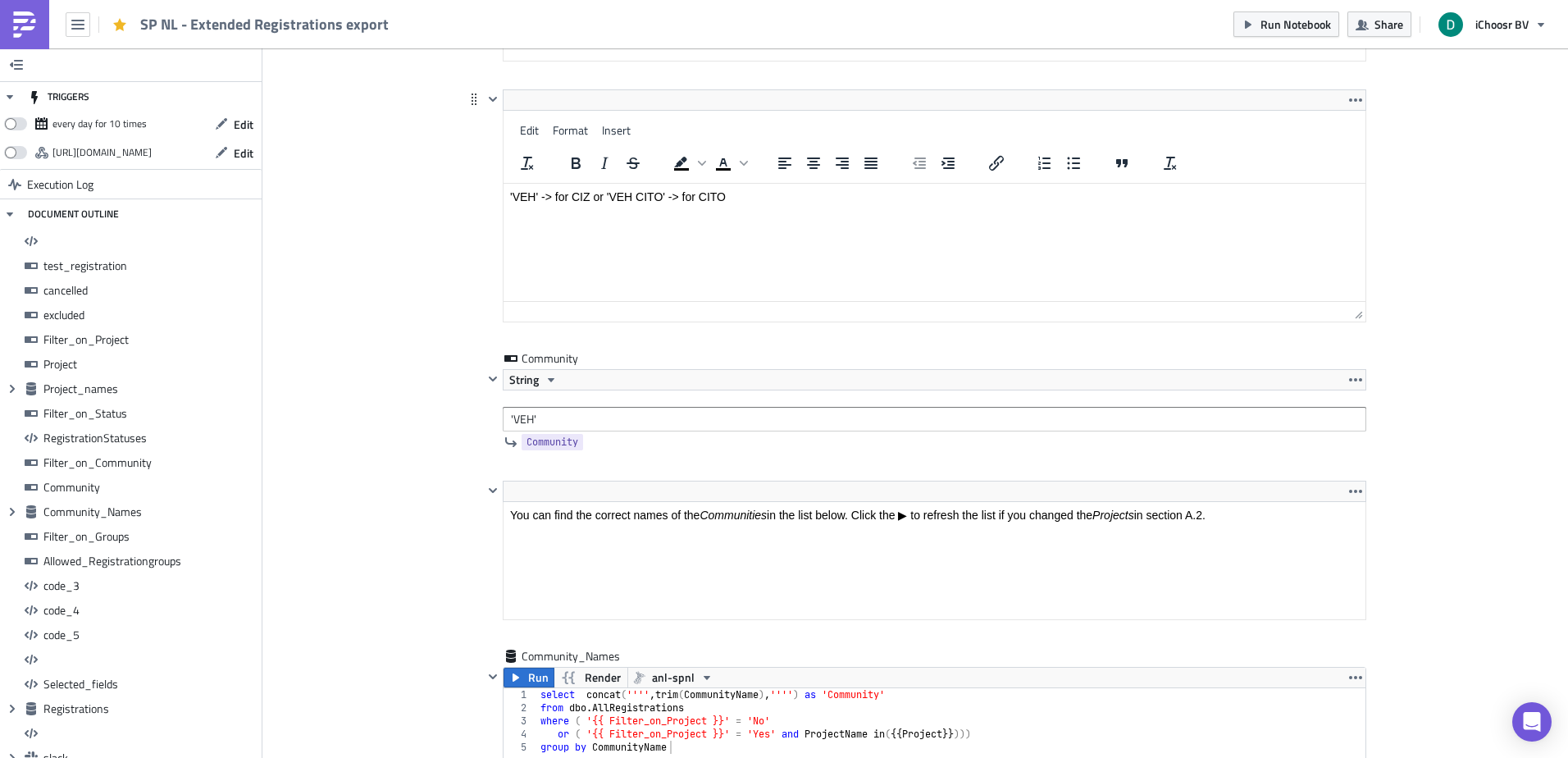
click at [621, 189] on html "'VEH' -> for CIZ or 'VEH CITO' -> for CITO" at bounding box center [934, 197] width 862 height 26
drag, startPoint x: 621, startPoint y: 189, endPoint x: 644, endPoint y: 197, distance: 24.4
click at [644, 197] on html "'VEH' -> for CIZ or 'VEH CITO' -> for CITO" at bounding box center [934, 197] width 862 height 26
copy p "VEH CITO"
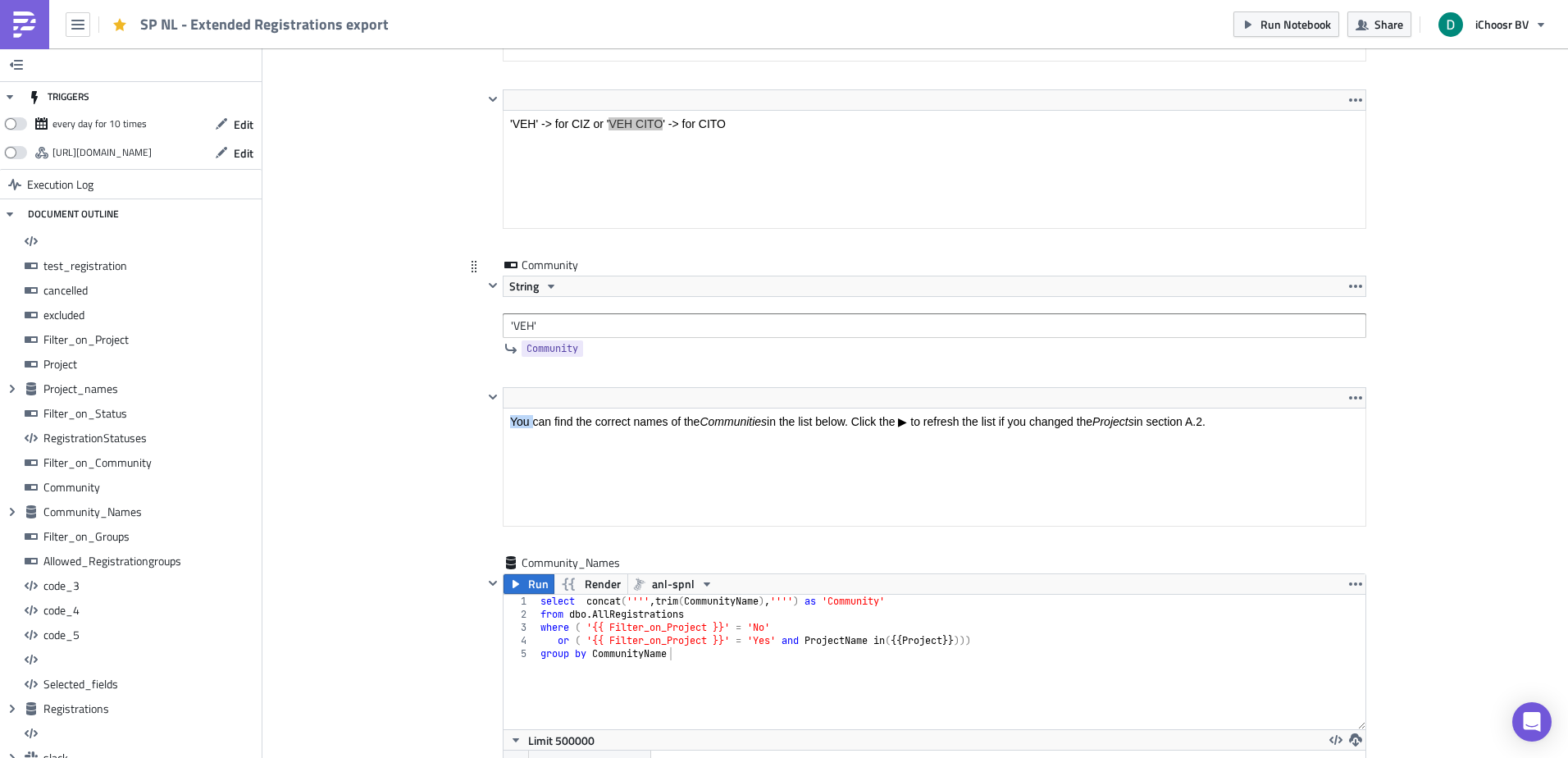
click at [514, 408] on html "You can find the correct names of the Communities in the list below. Click the …" at bounding box center [934, 421] width 862 height 26
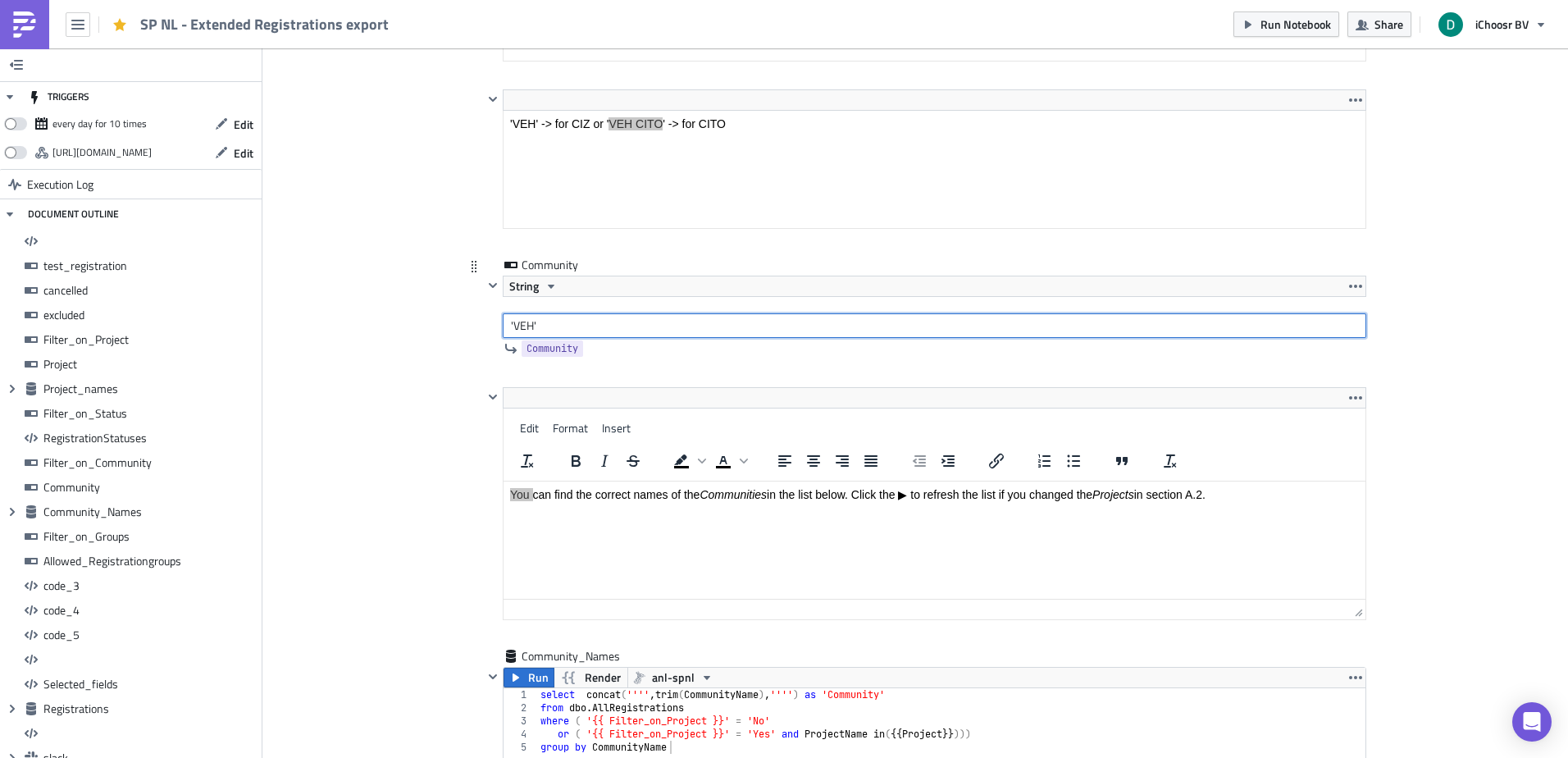
click at [522, 330] on input "'VEH'" at bounding box center [935, 325] width 864 height 25
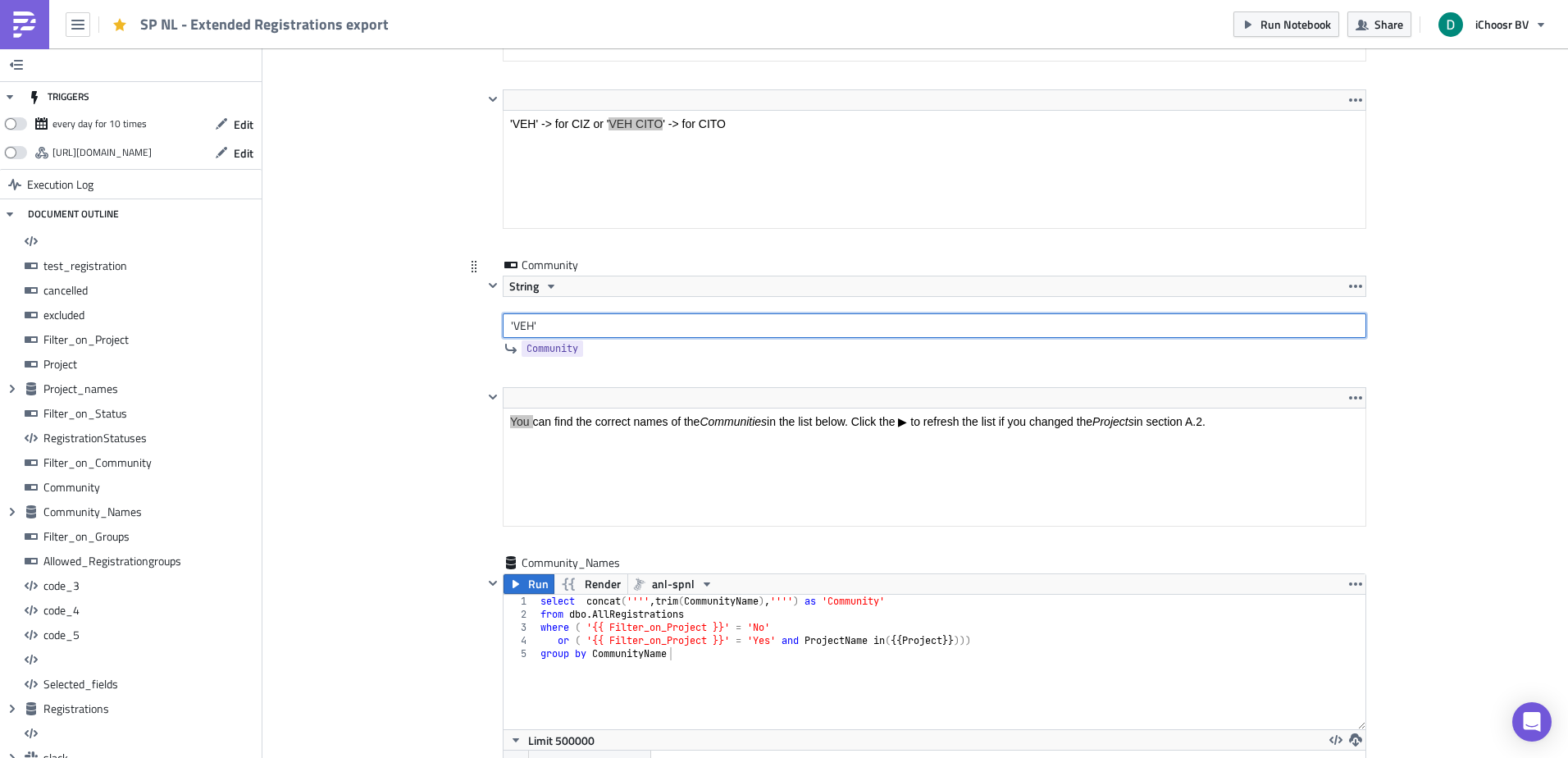
click at [522, 330] on input "'VEH'" at bounding box center [935, 325] width 864 height 25
type input "'VEH CITO'"
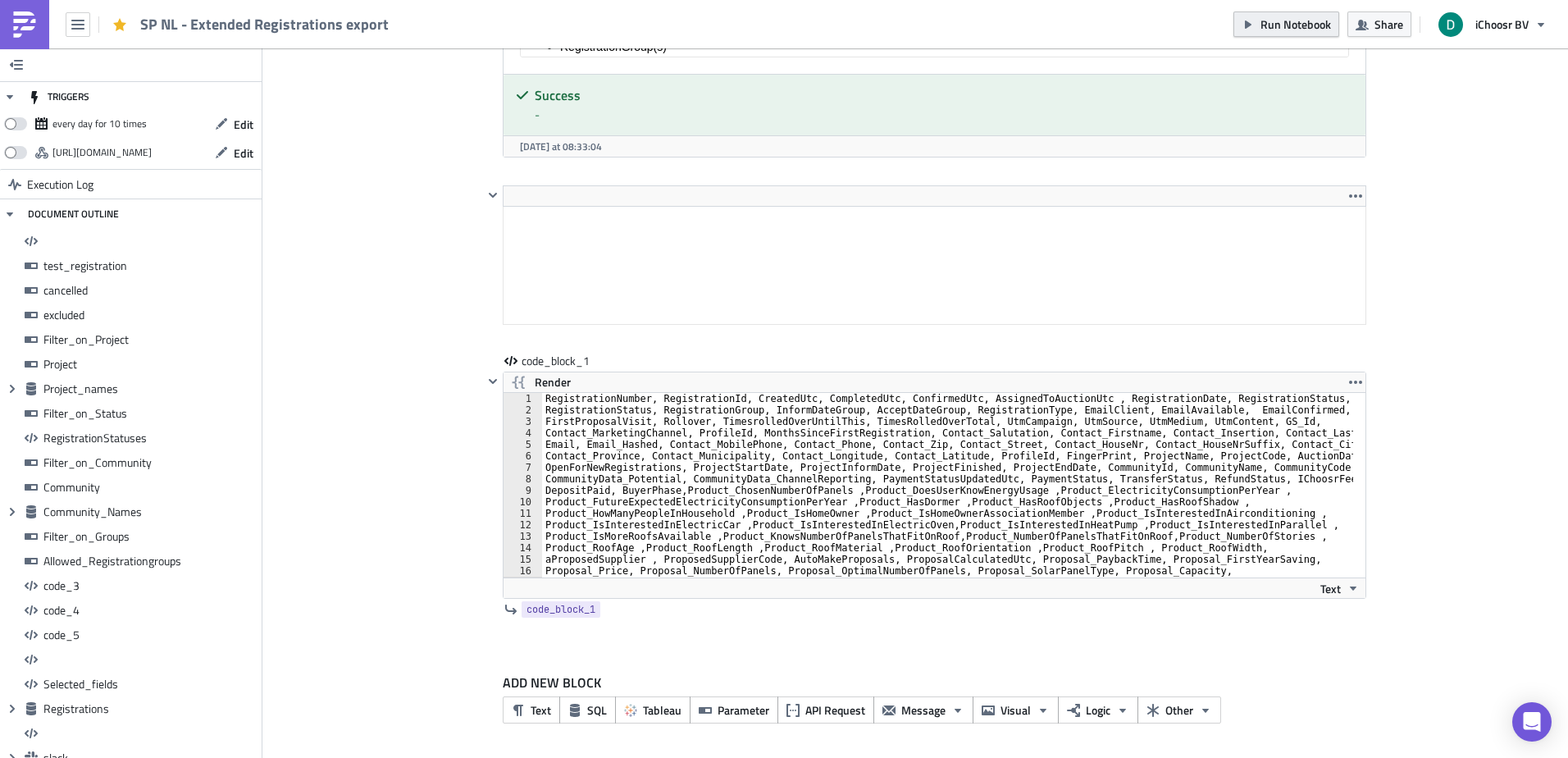
click at [1289, 17] on span "Run Notebook" at bounding box center [1296, 25] width 71 height 17
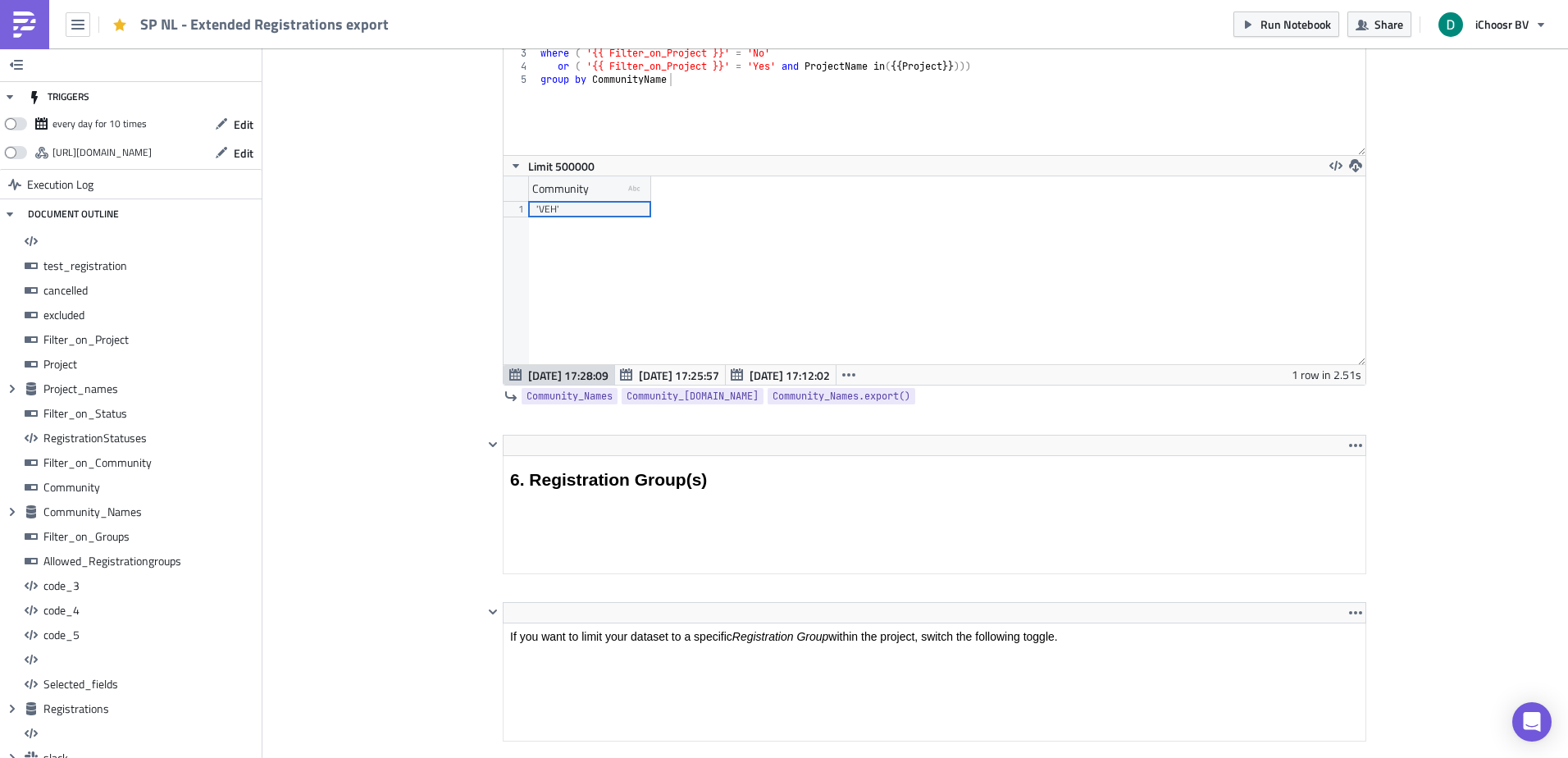
scroll to position [5662, 0]
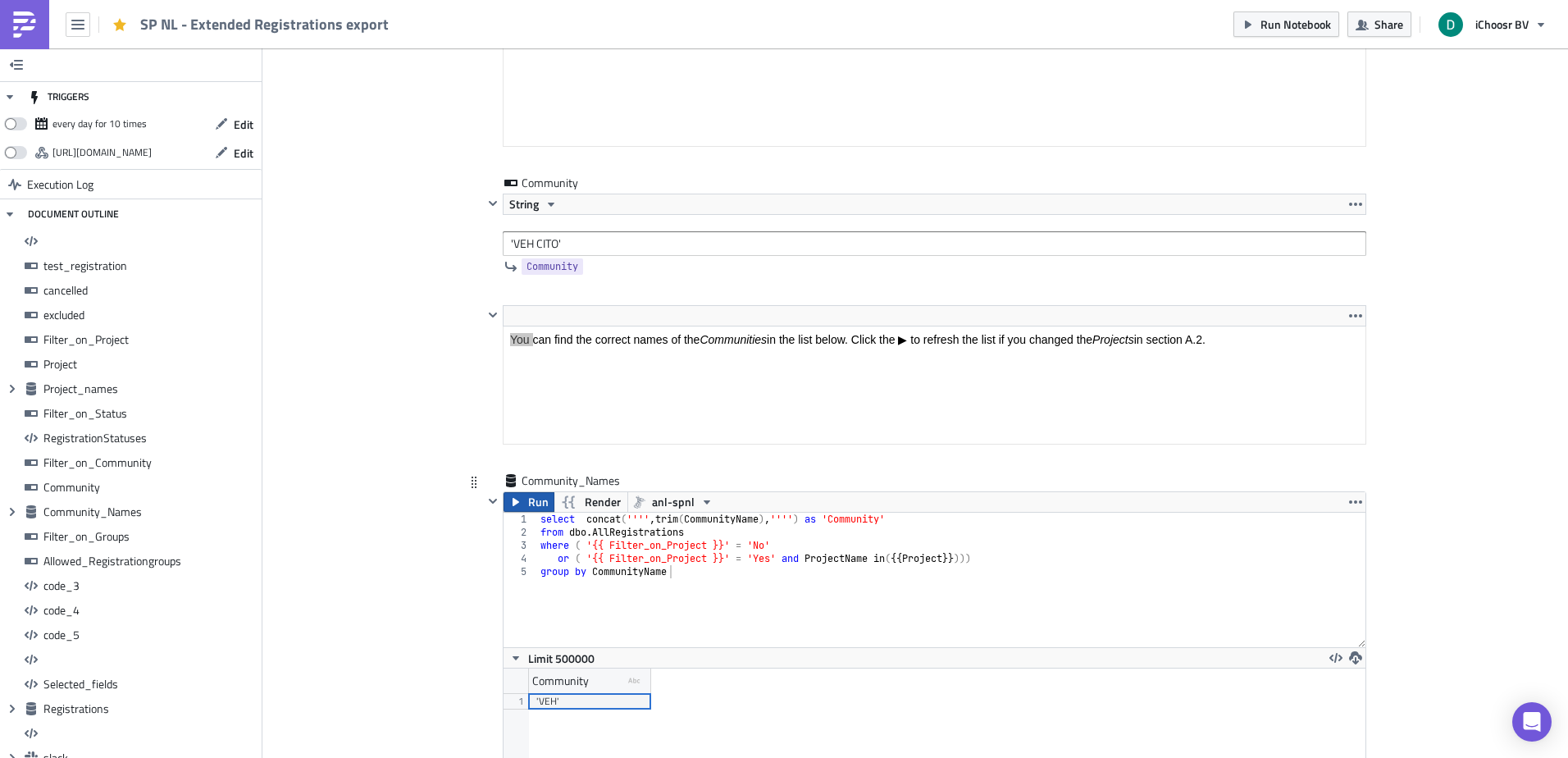
click at [529, 505] on span "Run" at bounding box center [539, 502] width 21 height 20
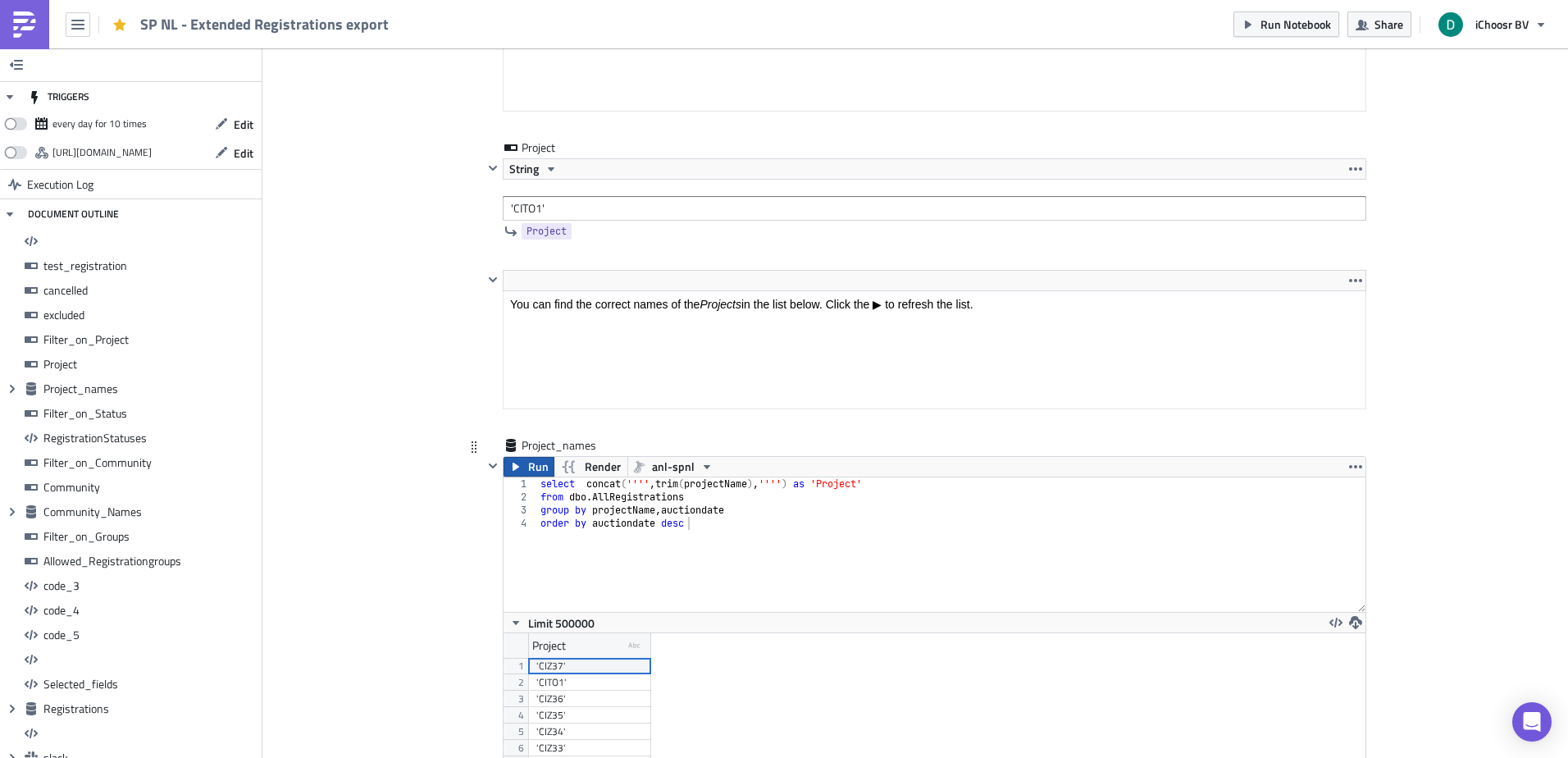
scroll to position [3365, 0]
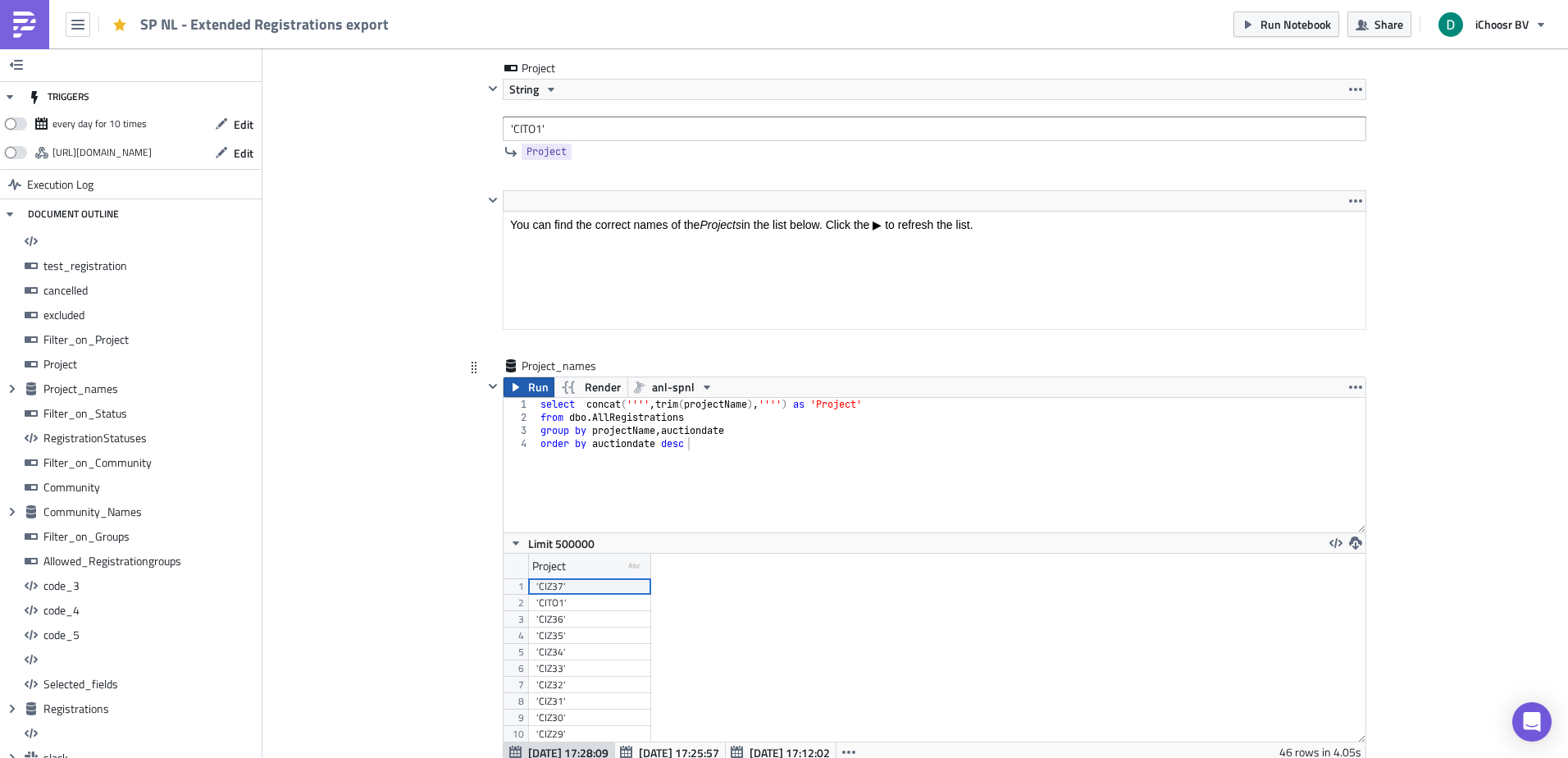
click at [529, 385] on span "Run" at bounding box center [539, 387] width 21 height 20
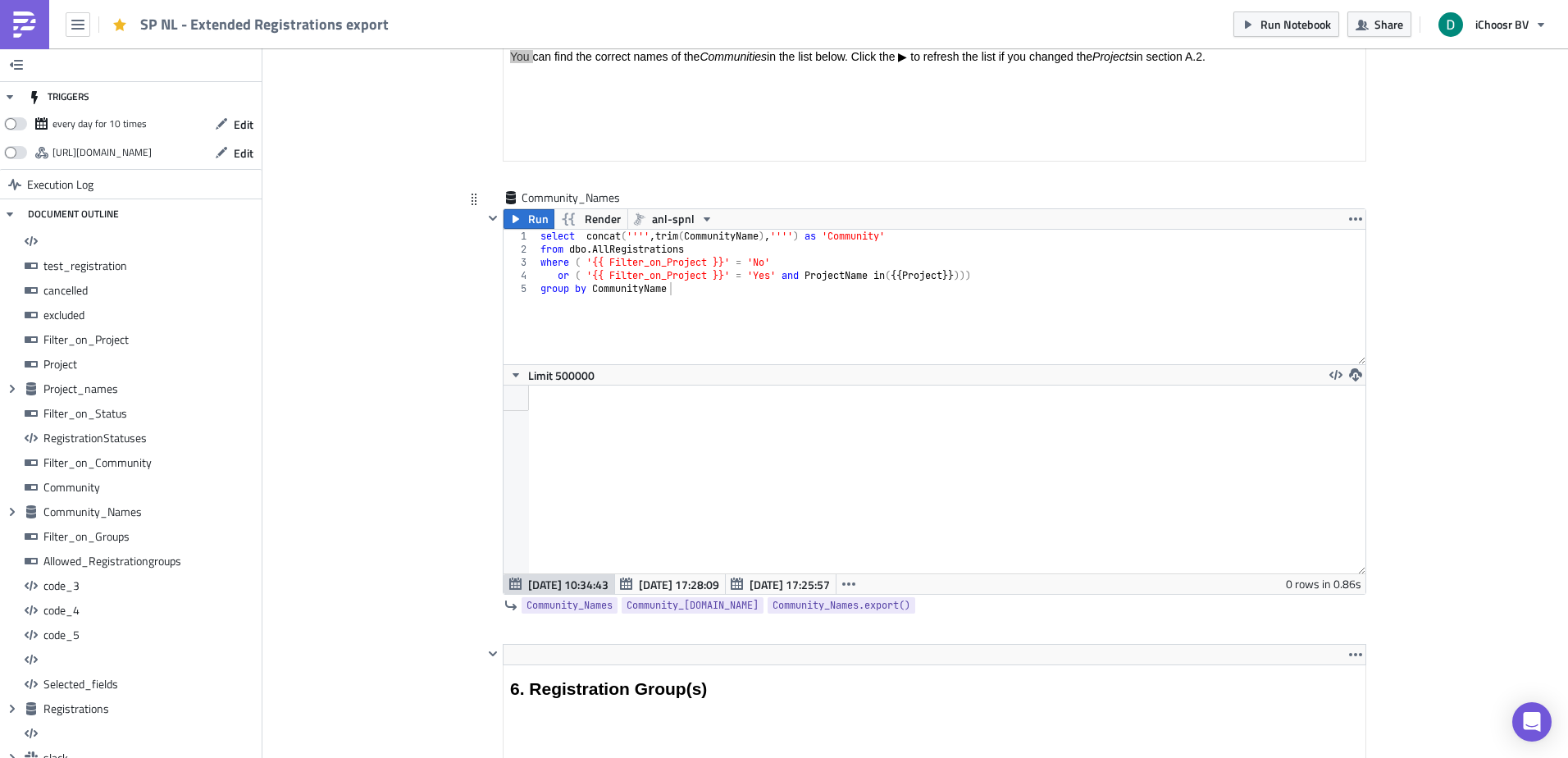
scroll to position [5990, 0]
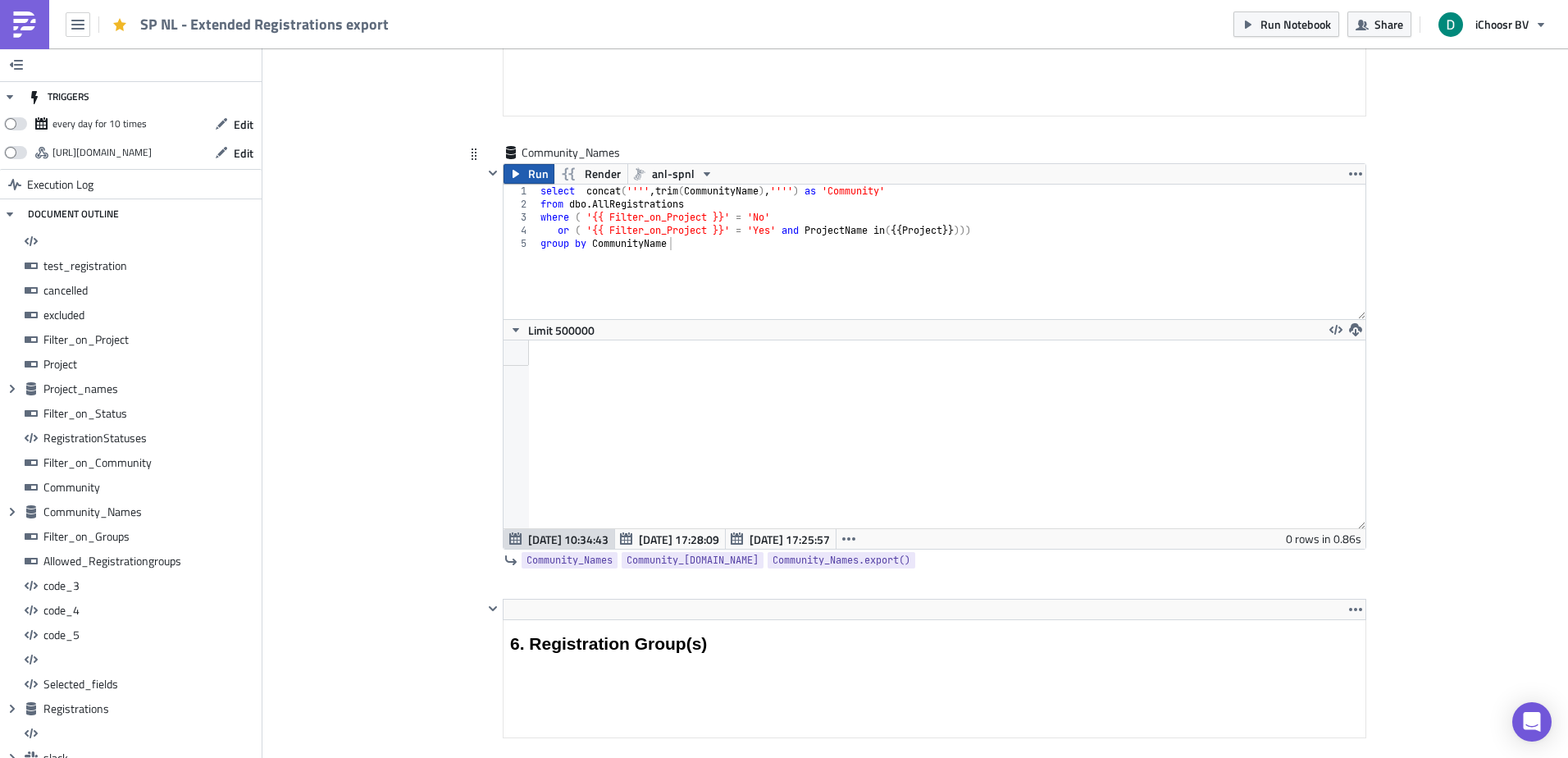
click at [516, 182] on button "Run" at bounding box center [529, 173] width 51 height 20
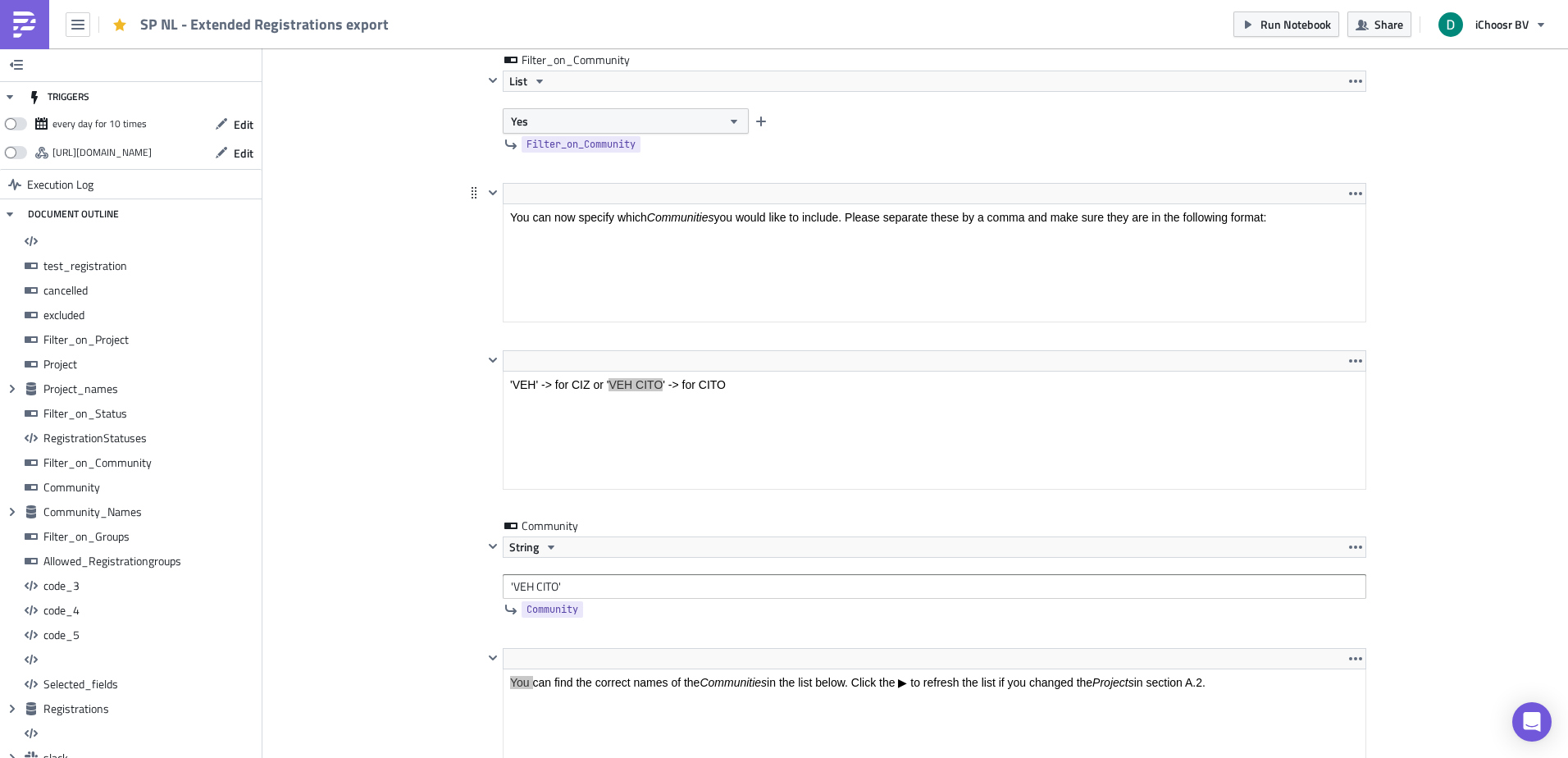
scroll to position [5252, 0]
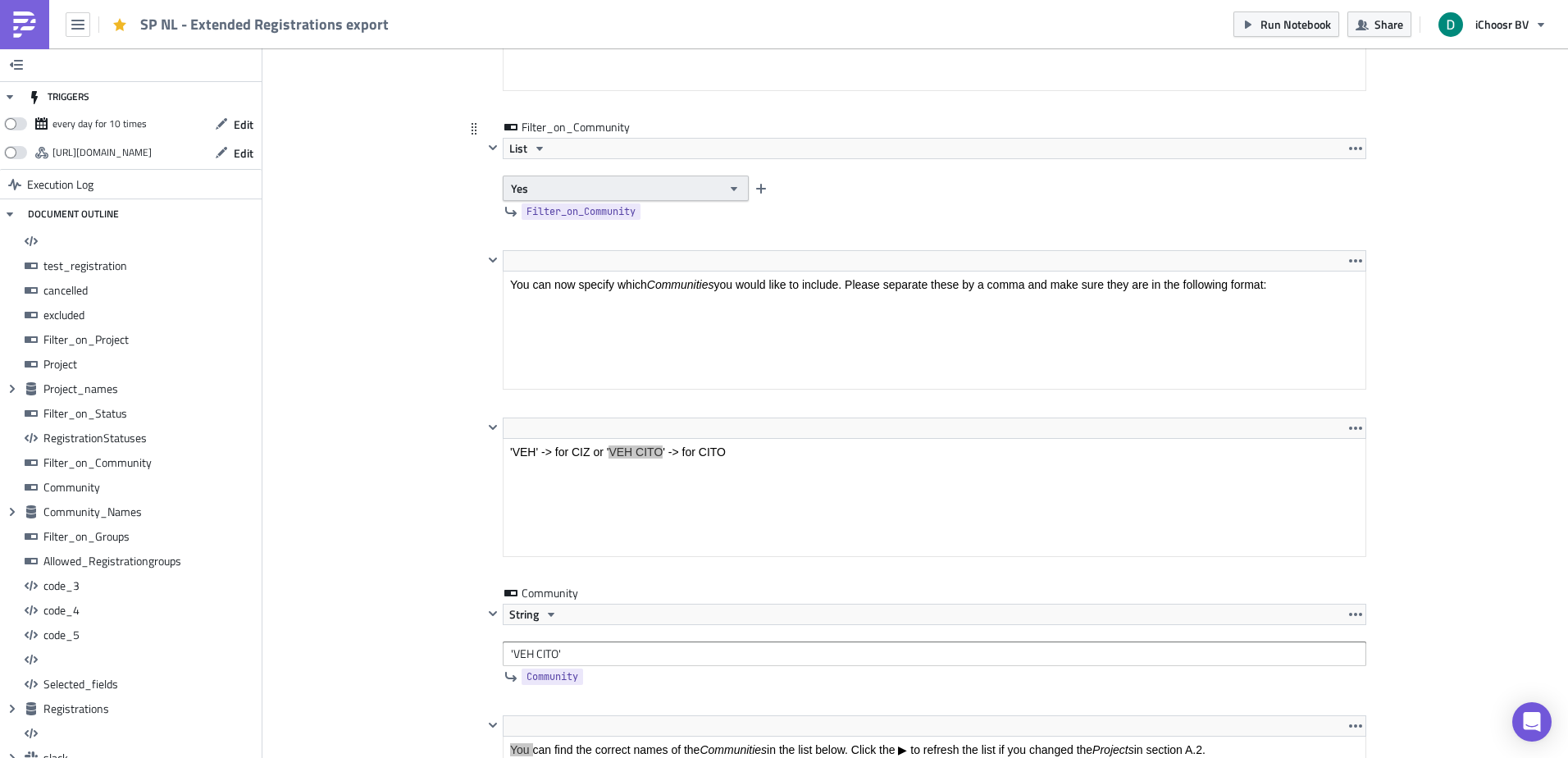
click at [608, 180] on button "Yes" at bounding box center [626, 188] width 246 height 25
click at [589, 239] on div "No" at bounding box center [575, 241] width 136 height 16
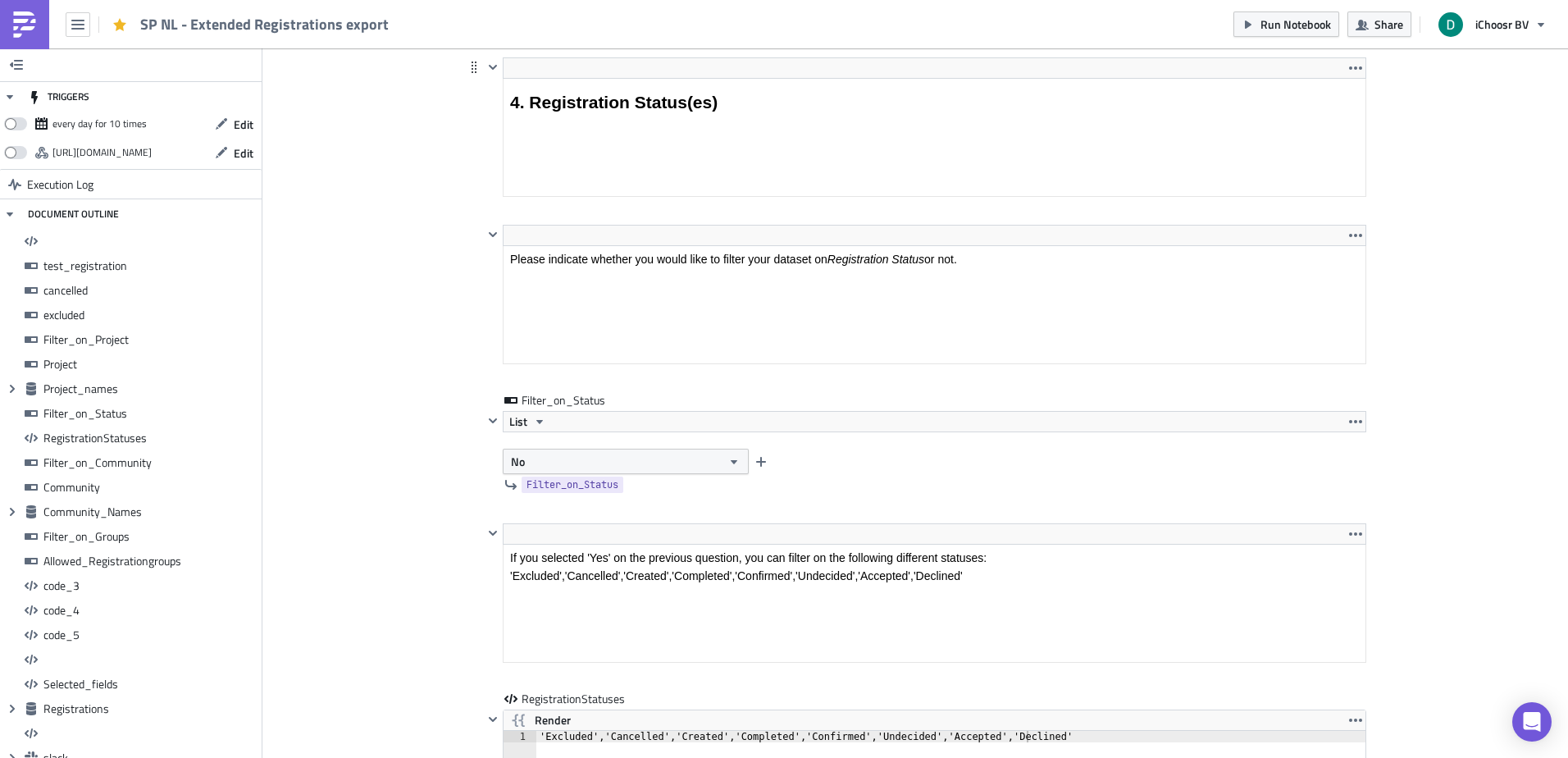
scroll to position [4103, 0]
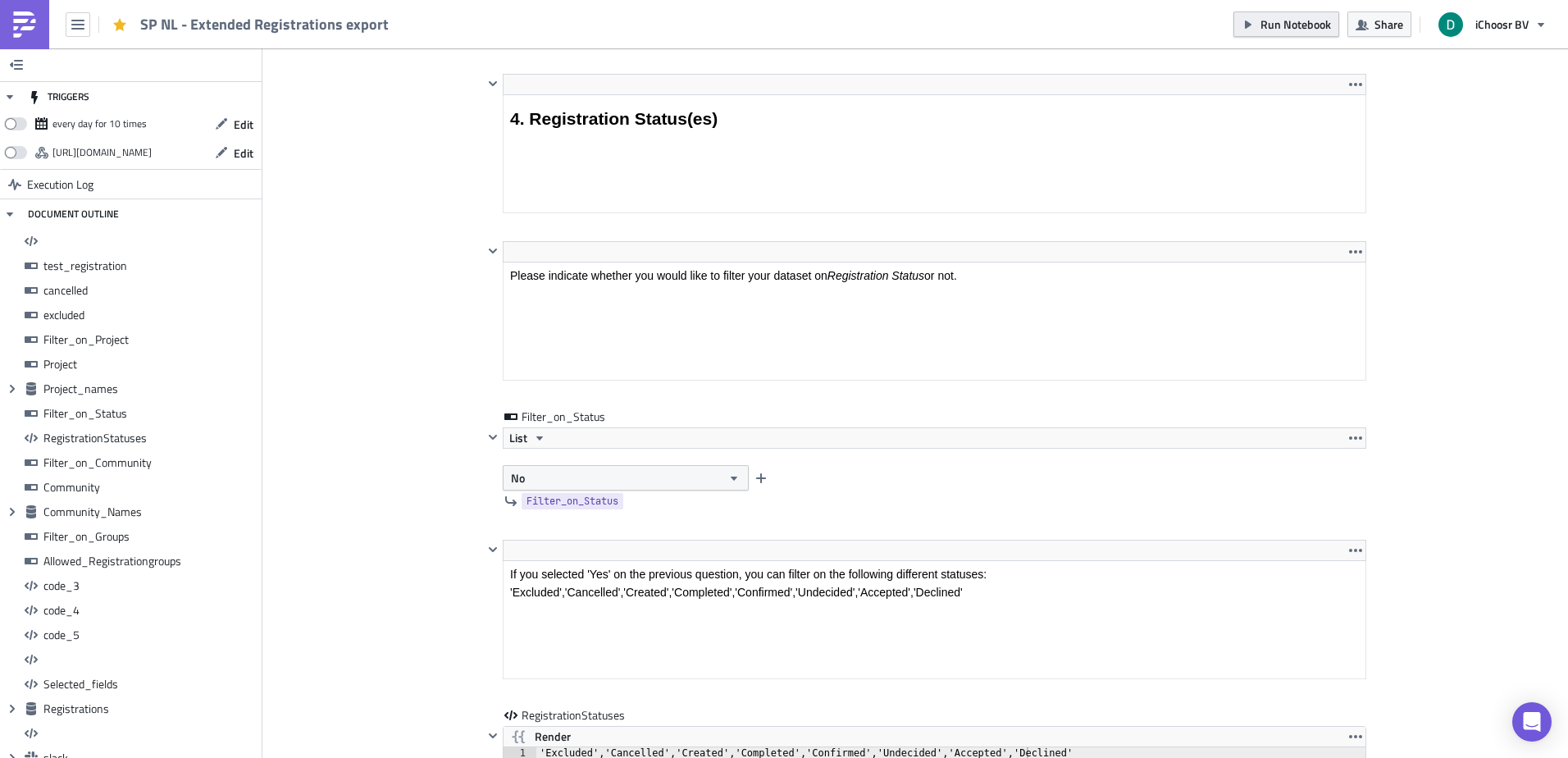
click at [1267, 28] on span "Run Notebook" at bounding box center [1296, 25] width 71 height 17
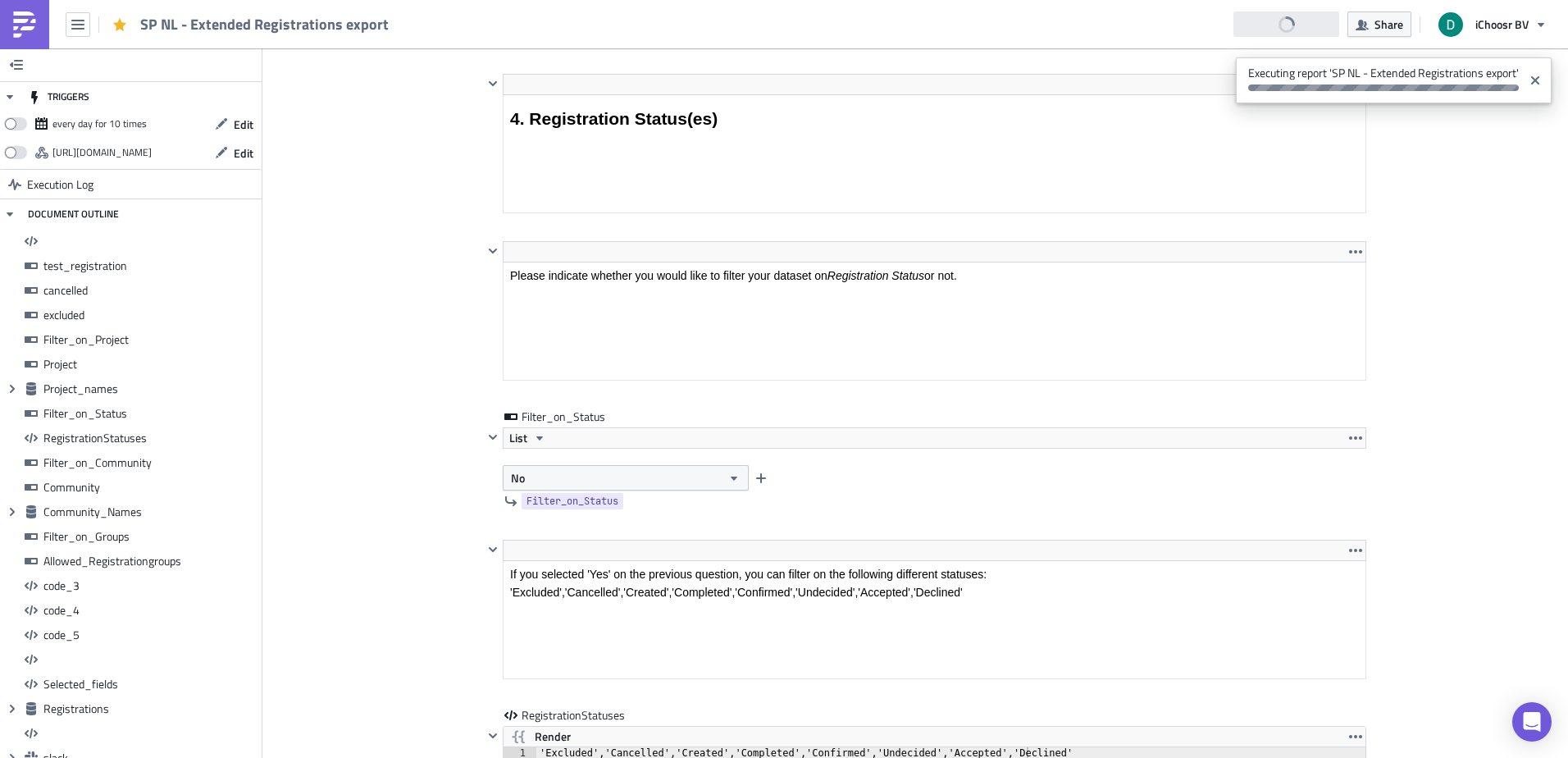
drag, startPoint x: 1409, startPoint y: 156, endPoint x: 861, endPoint y: 86, distance: 552.5
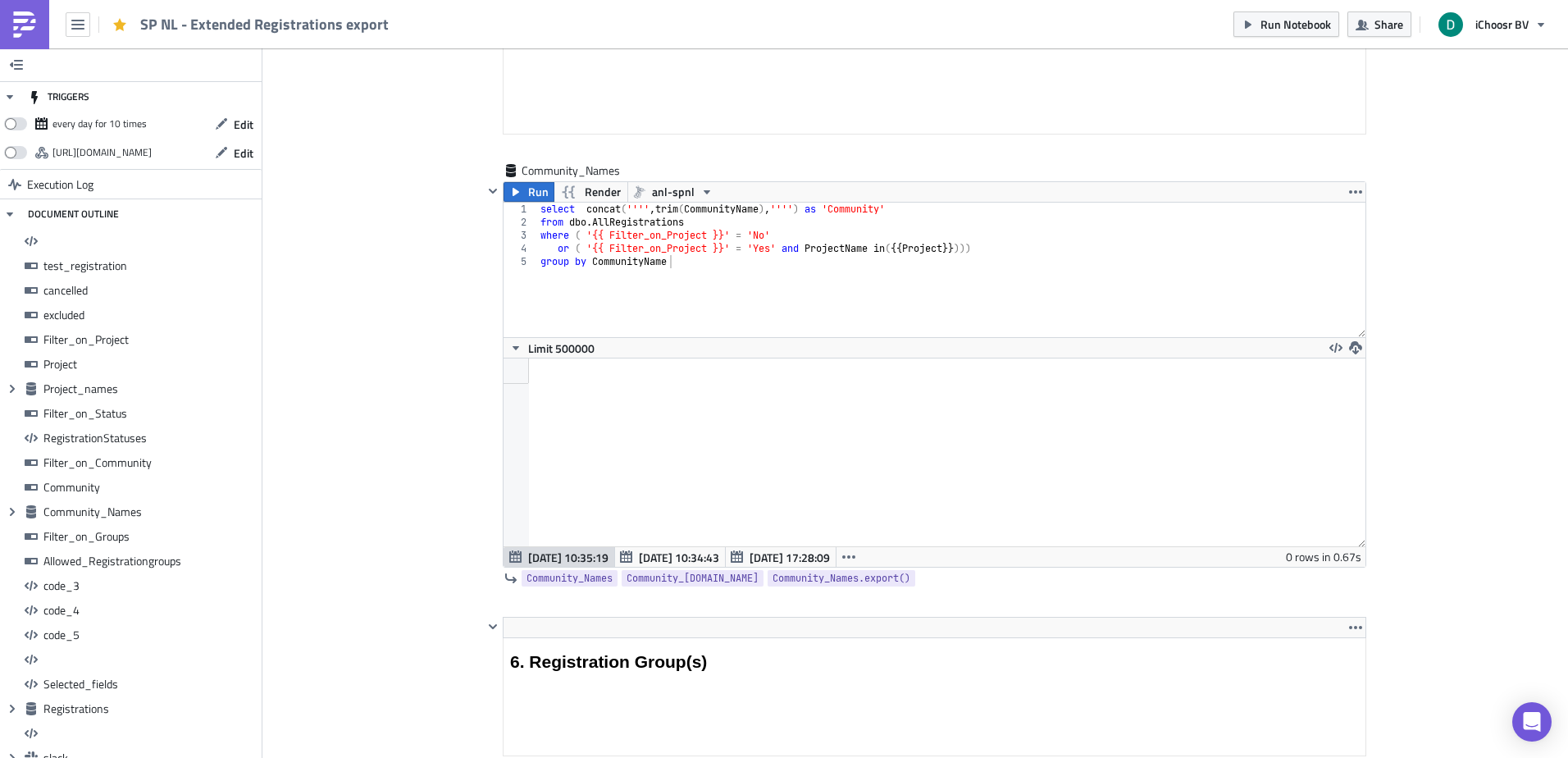
scroll to position [5990, 0]
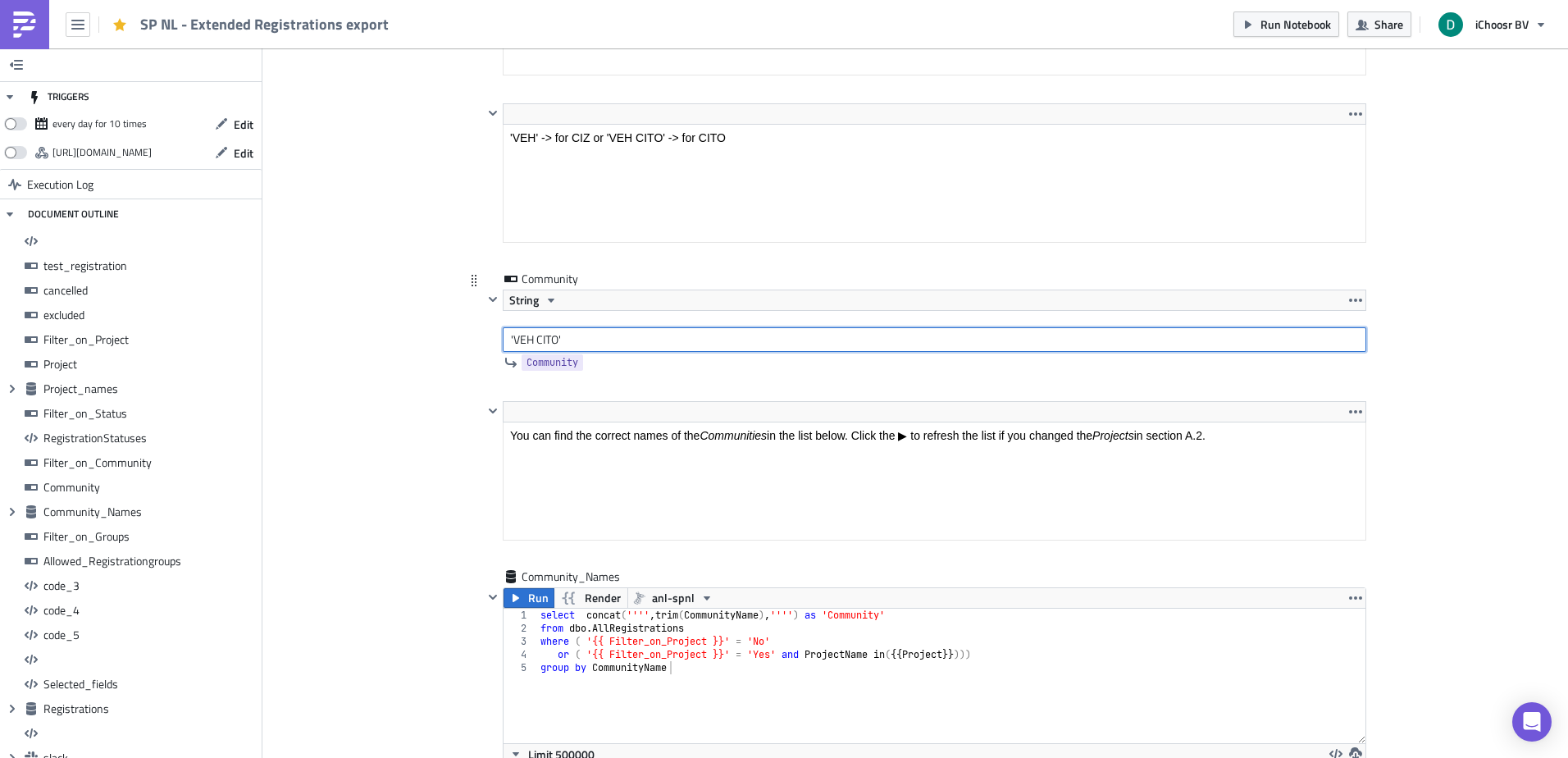
click at [545, 335] on input "'VEH CITO'" at bounding box center [935, 339] width 864 height 25
type input "'VEH'"
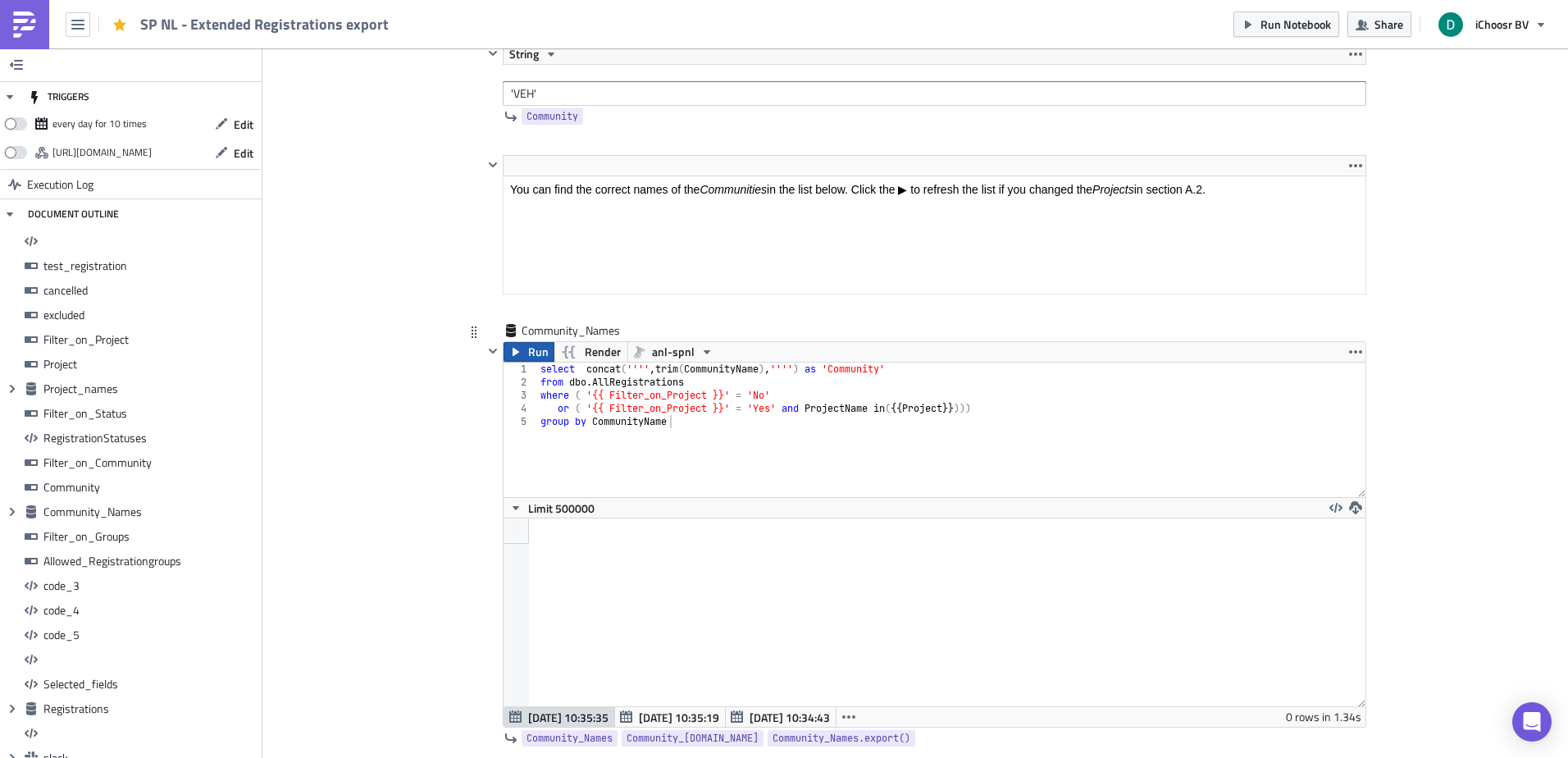
click at [529, 343] on span "Run" at bounding box center [539, 352] width 21 height 20
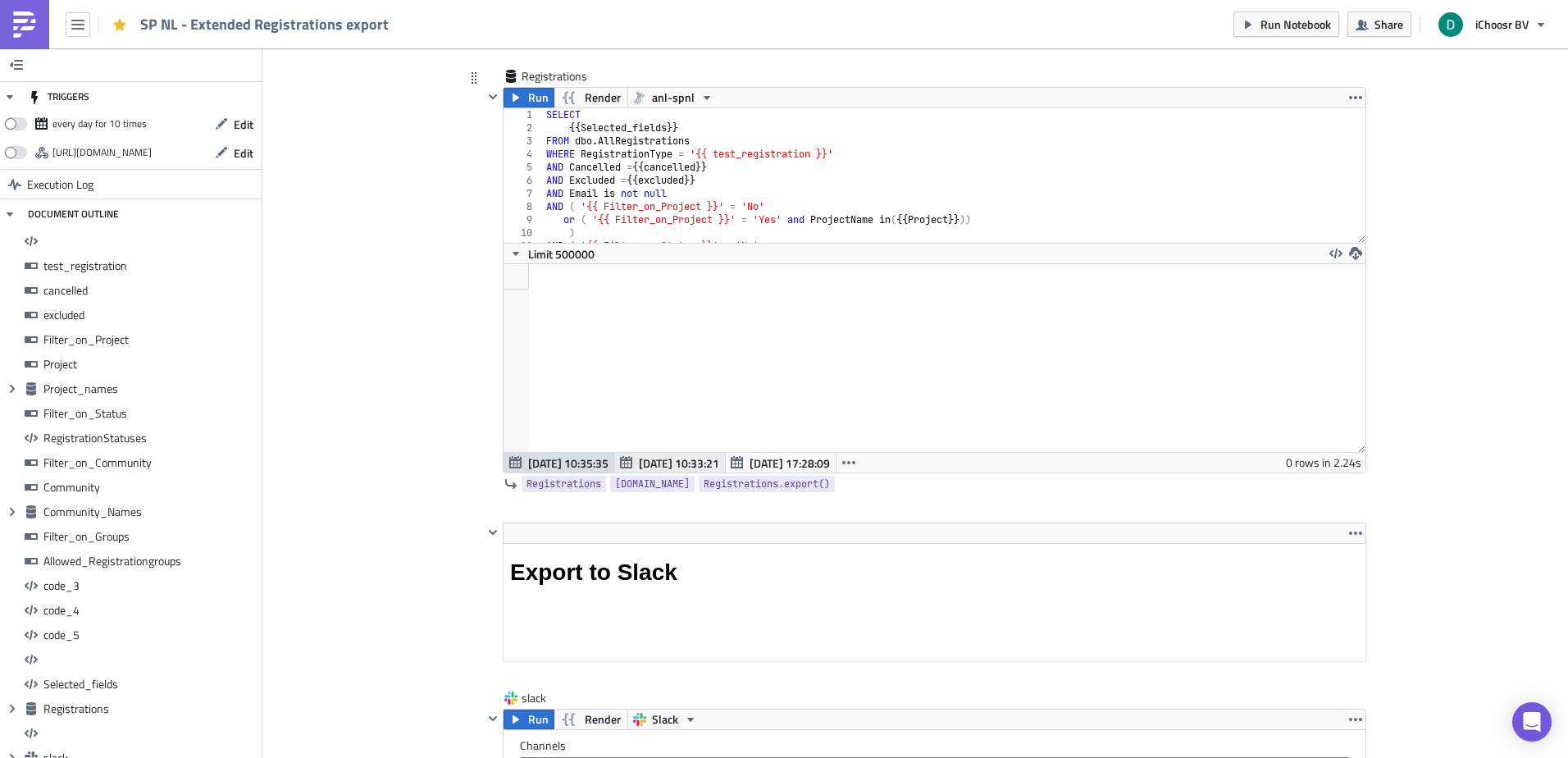
click at [675, 460] on span "Sep 30 10:33:21" at bounding box center [678, 463] width 80 height 17
click at [783, 464] on span "[DATE] 17:28:09" at bounding box center [790, 463] width 80 height 17
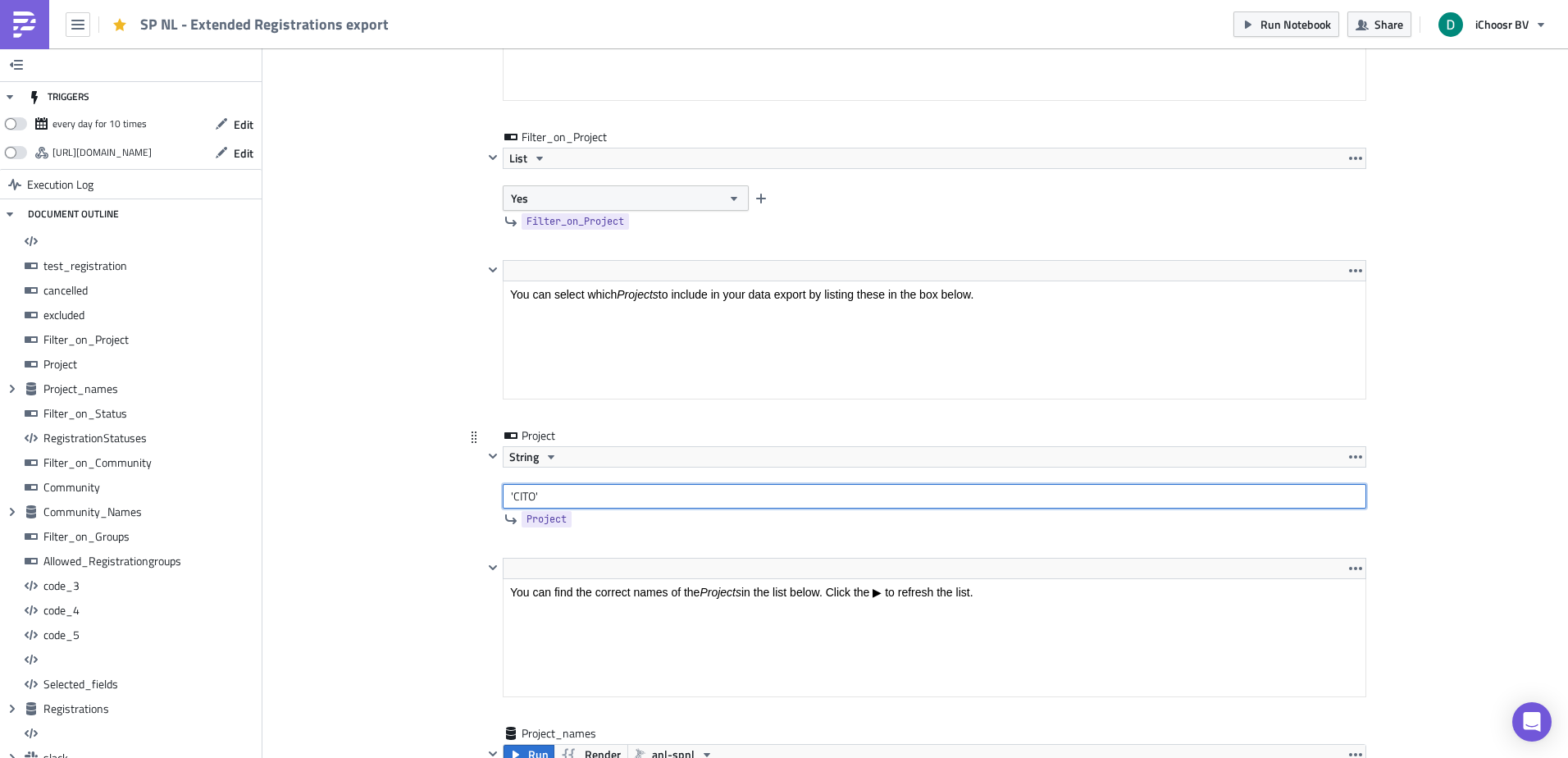
click at [530, 502] on input "'CITO'" at bounding box center [935, 497] width 864 height 25
type input "'CITO1'"
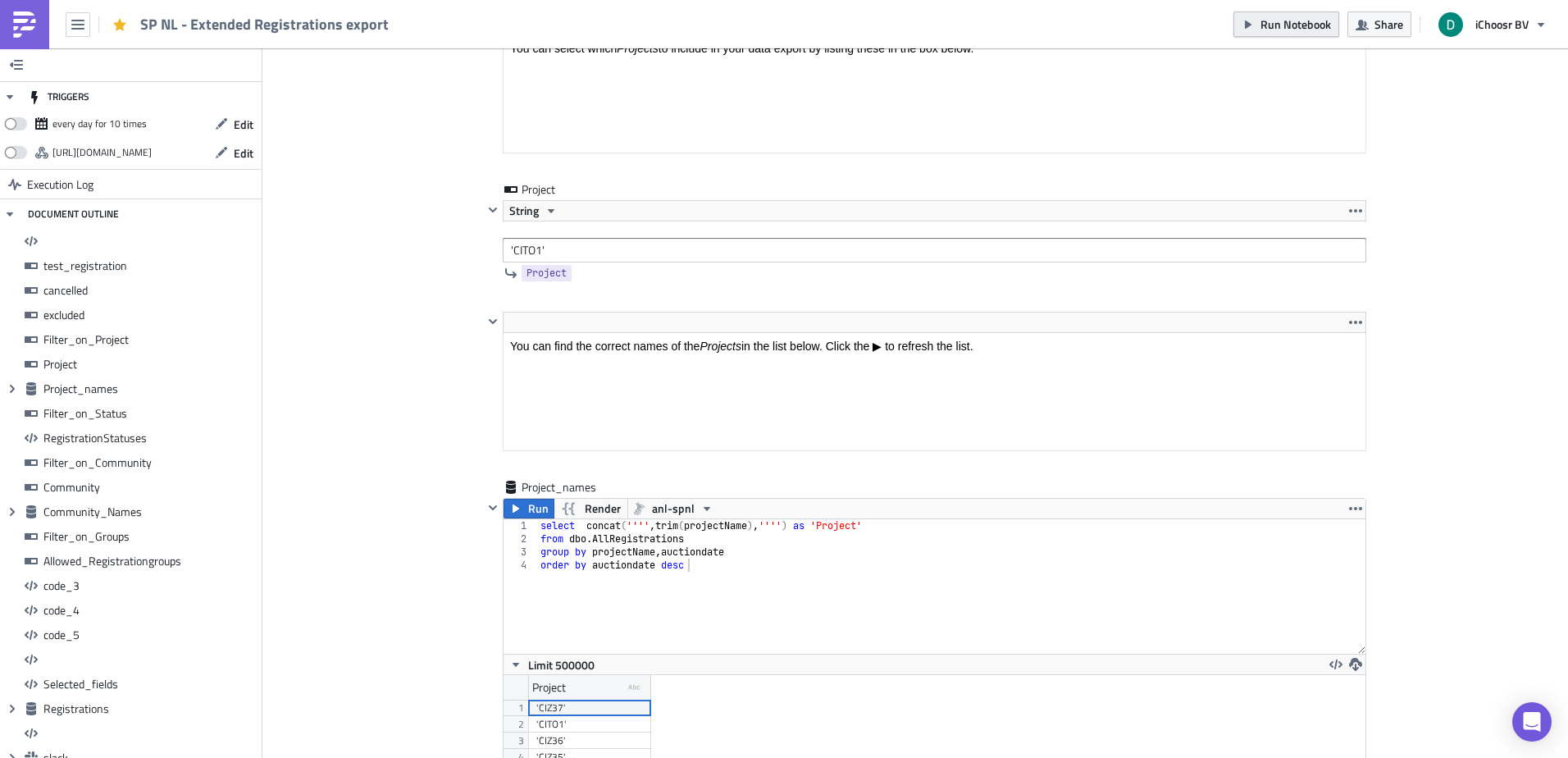
click at [1257, 24] on button "Run Notebook" at bounding box center [1286, 24] width 106 height 25
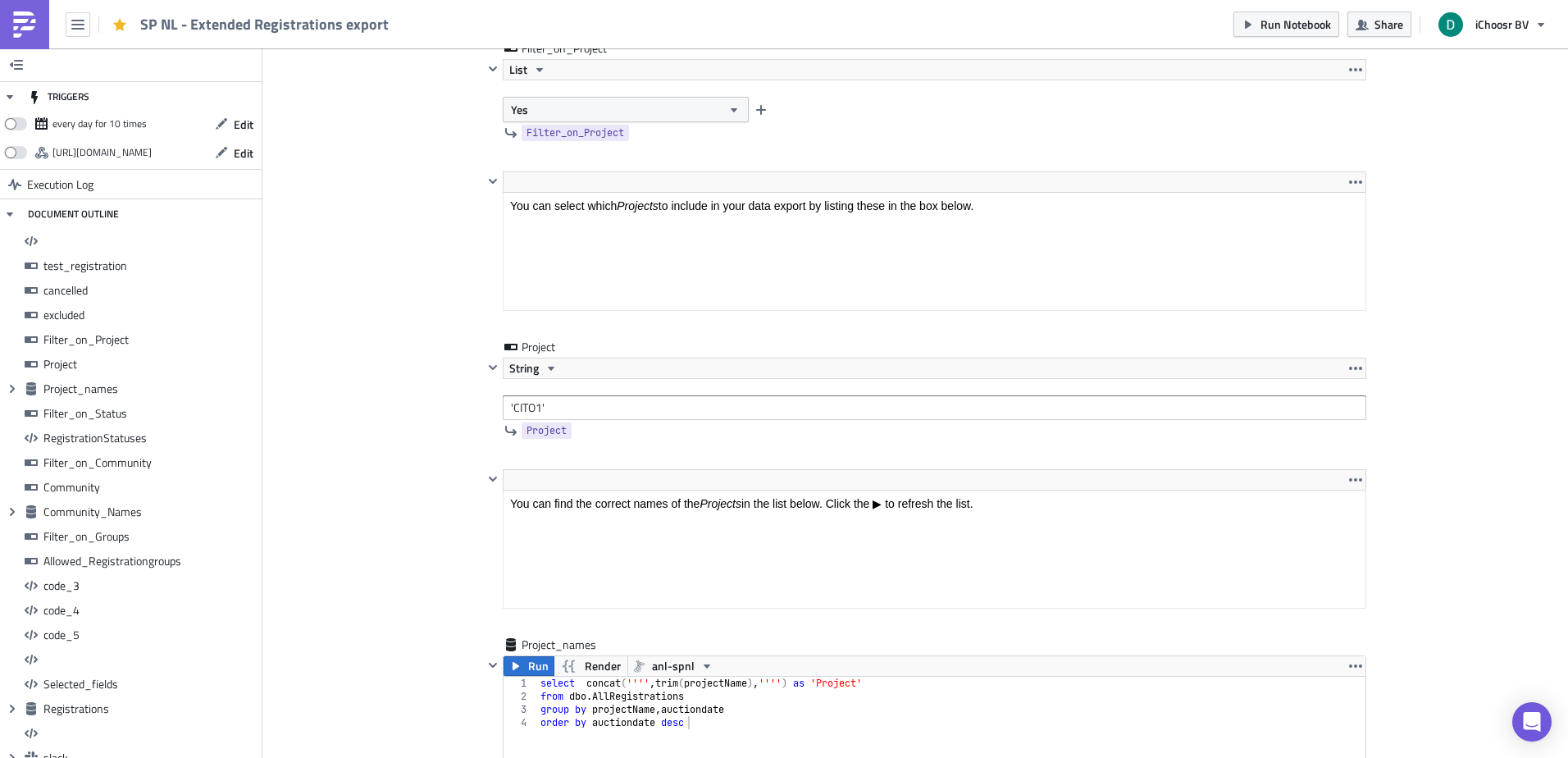
scroll to position [3002, 0]
